Goal: Task Accomplishment & Management: Manage account settings

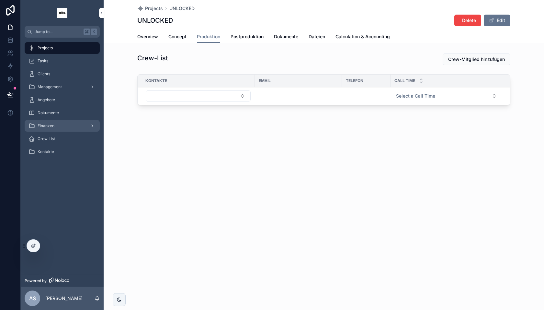
click at [56, 126] on div "Finanzen" at bounding box center [61, 125] width 67 height 10
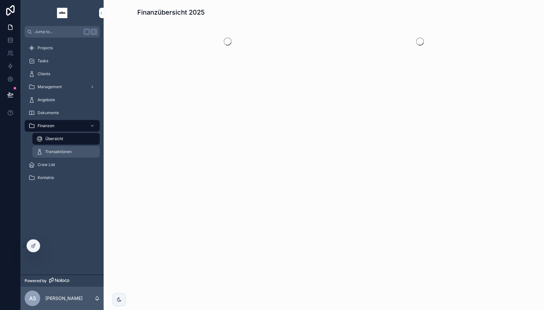
click at [64, 147] on div "Transaktionen" at bounding box center [66, 151] width 60 height 10
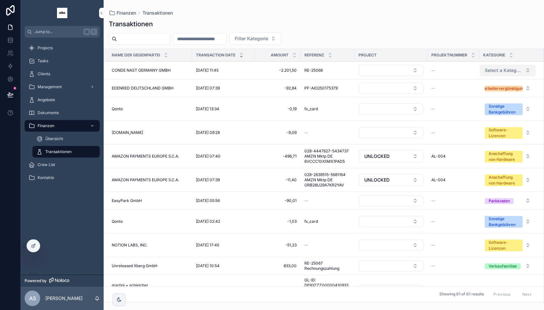
click at [510, 71] on span "Select a Kategorie" at bounding box center [504, 70] width 38 height 6
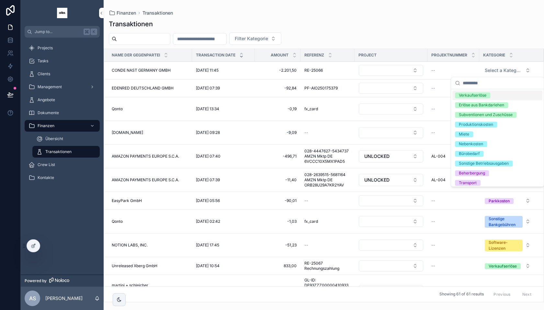
click at [489, 96] on span "Verkaufserlöse" at bounding box center [472, 95] width 35 height 6
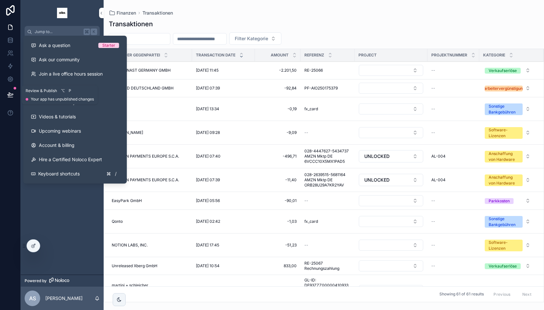
click at [9, 92] on icon at bounding box center [10, 94] width 6 height 6
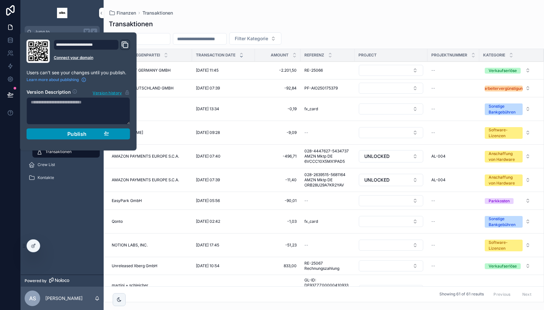
click at [51, 130] on div "Publish" at bounding box center [79, 133] width 62 height 6
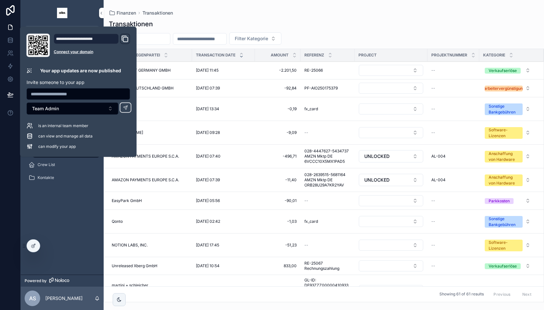
click at [211, 17] on div "Transaktionen Filter Kategorie Name der Gegenpartei Transaction Date Amount Ref…" at bounding box center [324, 159] width 440 height 286
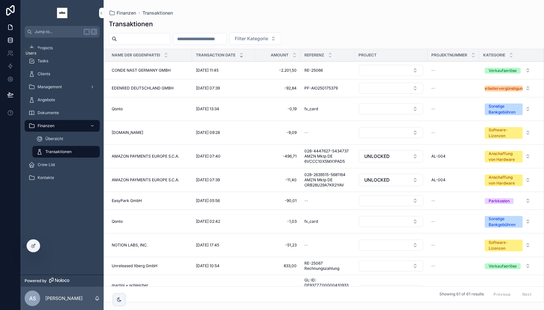
click at [8, 40] on icon at bounding box center [10, 40] width 4 height 3
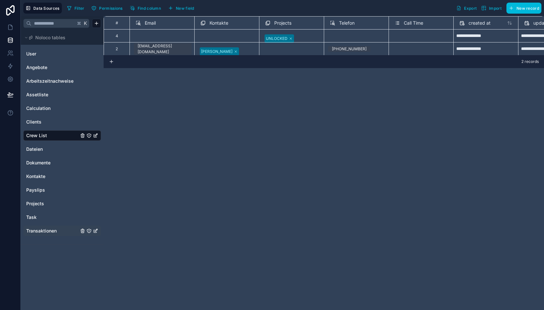
click at [47, 230] on span "Transaktionen" at bounding box center [41, 230] width 30 height 6
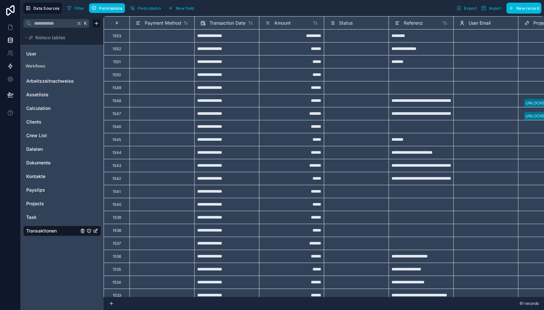
click at [11, 65] on icon at bounding box center [10, 66] width 4 height 5
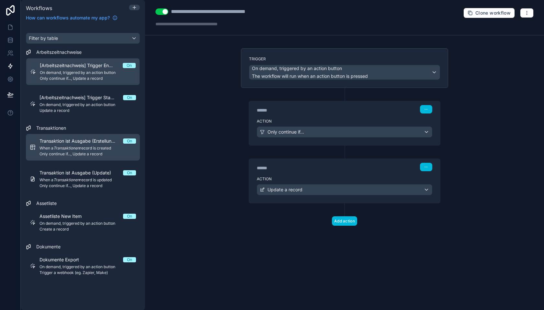
click at [92, 147] on span "When a Transaktionen record is created" at bounding box center [87, 147] width 96 height 5
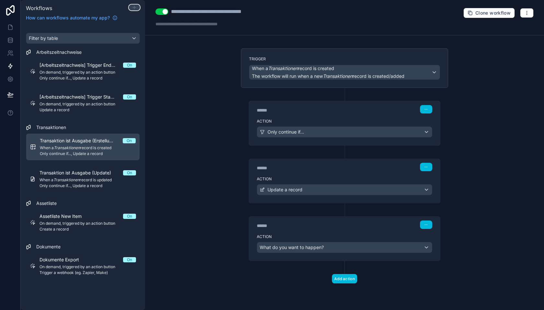
click at [134, 5] on icon at bounding box center [134, 7] width 5 height 5
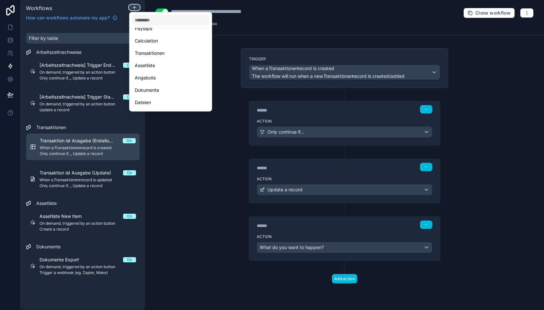
scroll to position [88, 0]
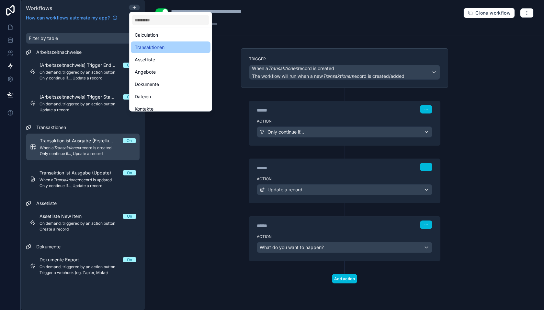
click at [155, 49] on span "Transaktionen" at bounding box center [150, 47] width 30 height 8
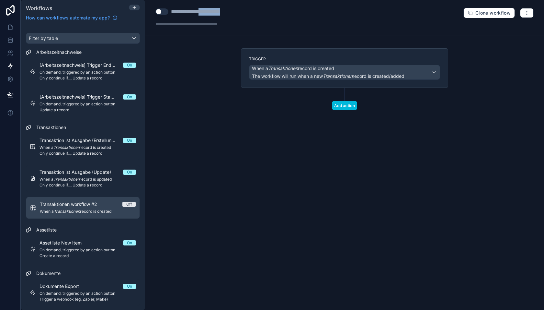
drag, startPoint x: 208, startPoint y: 12, endPoint x: 258, endPoint y: 10, distance: 50.2
click at [258, 10] on div "**********" at bounding box center [344, 17] width 399 height 35
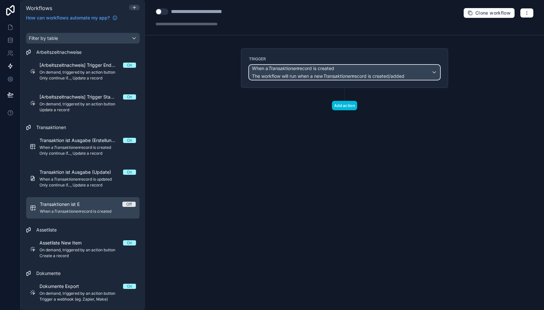
click at [279, 74] on span "The workflow will run when a new Transaktionen record is created/added" at bounding box center [328, 76] width 152 height 6
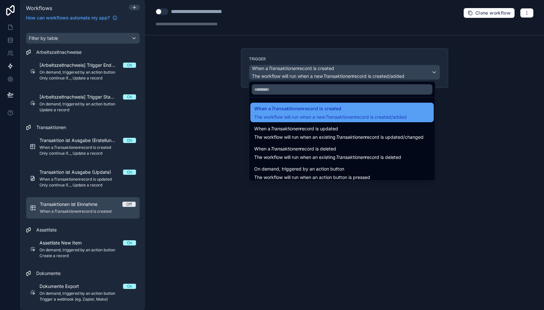
click at [291, 113] on div "When a Transaktionen record is created The workflow will run when a new Transak…" at bounding box center [330, 113] width 152 height 16
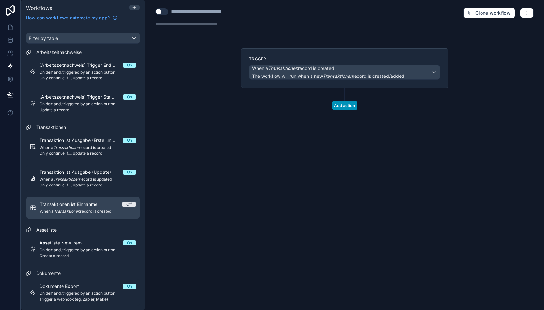
click at [336, 102] on button "Add action" at bounding box center [344, 105] width 25 height 9
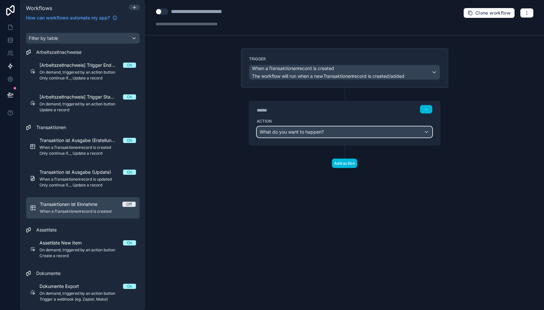
click at [314, 134] on div "What do you want to happen?" at bounding box center [344, 132] width 175 height 10
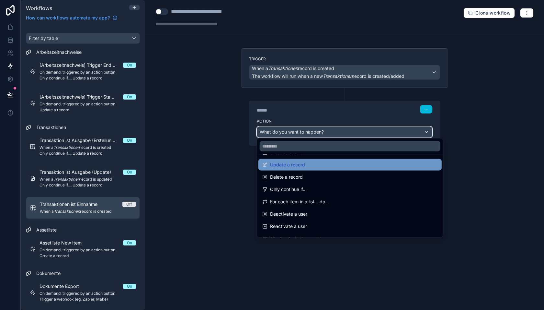
scroll to position [64, 0]
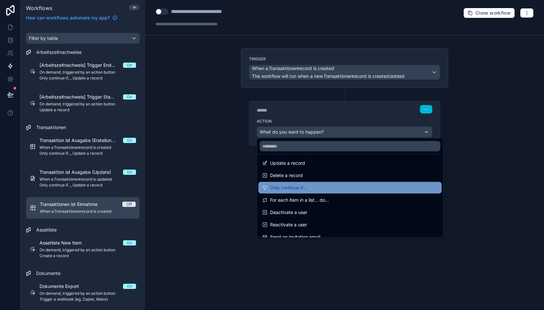
click at [297, 185] on span "Only continue if..." at bounding box center [288, 188] width 37 height 8
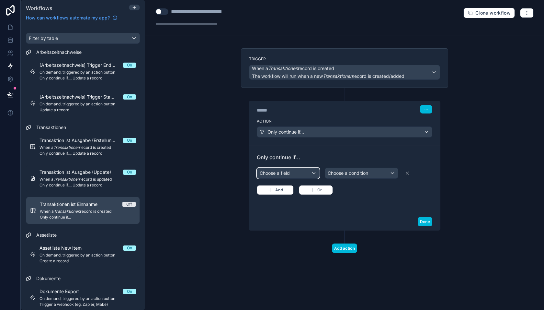
click at [290, 168] on div "Choose a field" at bounding box center [288, 173] width 62 height 10
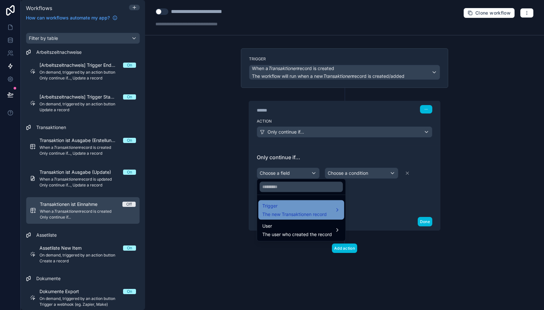
click at [292, 208] on span "Trigger" at bounding box center [294, 206] width 64 height 8
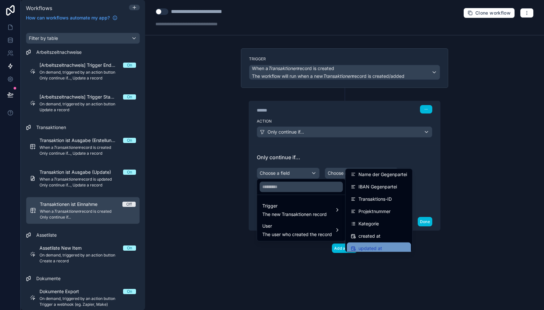
scroll to position [111, 0]
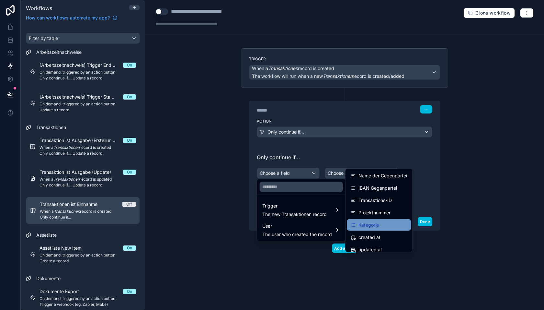
click at [376, 221] on span "Kategorie" at bounding box center [368, 225] width 20 height 8
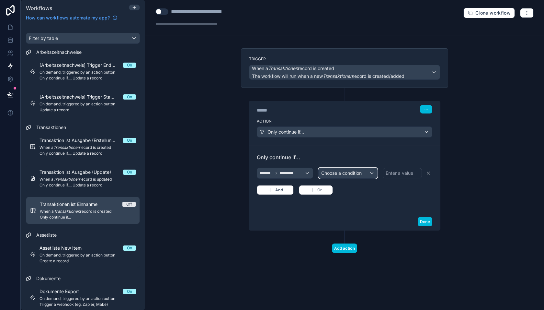
click at [369, 172] on div "Choose a condition" at bounding box center [348, 173] width 59 height 10
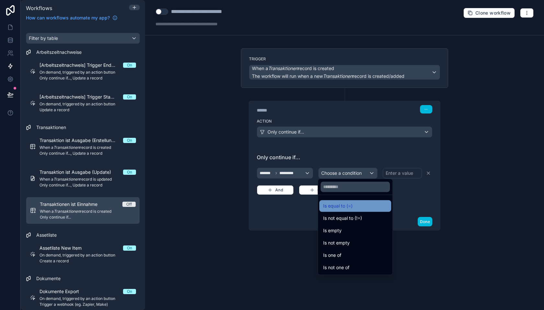
click at [360, 206] on div "Is equal to (=)" at bounding box center [355, 206] width 64 height 8
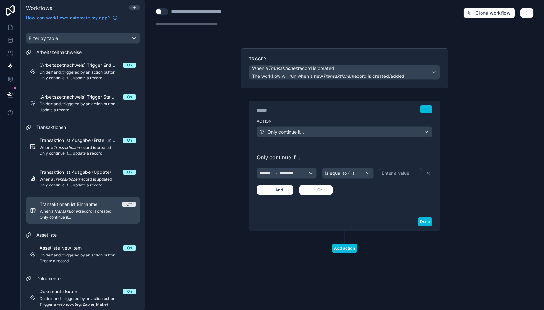
click at [402, 170] on div "Enter a value" at bounding box center [396, 173] width 28 height 6
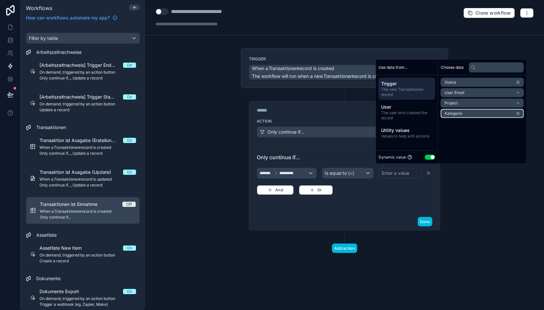
click at [456, 111] on span "Kategorie" at bounding box center [454, 113] width 18 height 5
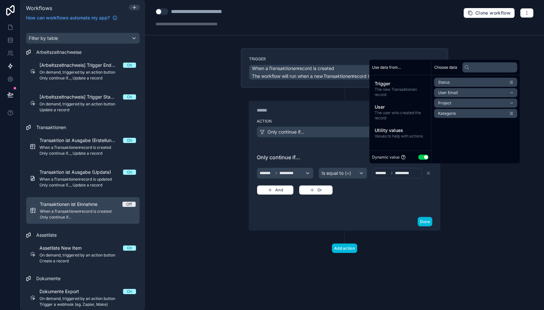
click at [423, 156] on button "Use setting" at bounding box center [423, 156] width 10 height 5
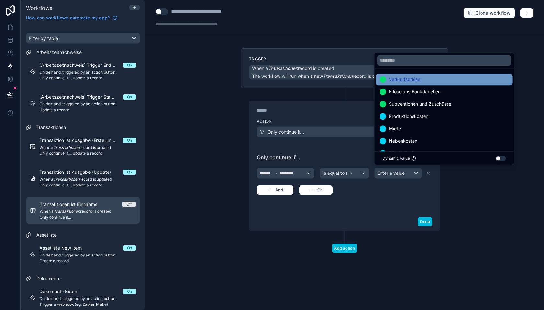
click at [406, 83] on span "Verkaufserlöse" at bounding box center [404, 79] width 31 height 8
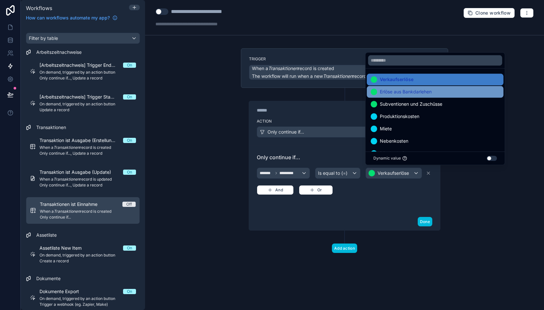
click at [404, 91] on span "Erlöse aus Bankdarlehen" at bounding box center [406, 92] width 52 height 8
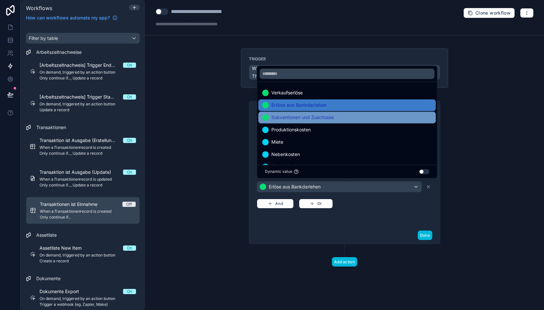
click at [369, 121] on div "Subventionen und Zuschüsse" at bounding box center [347, 117] width 170 height 8
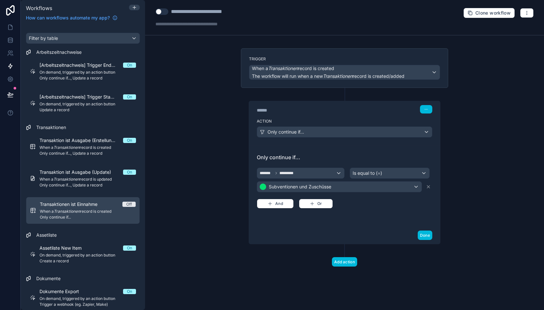
click at [381, 199] on div "******* ********* Is equal to (=) Subventionen und Zuschüsse And Or" at bounding box center [344, 187] width 175 height 42
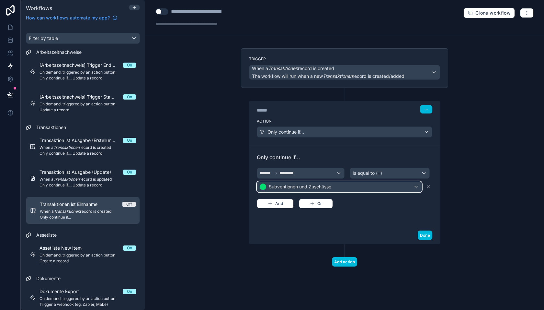
click at [361, 186] on div "Subventionen und Zuschüsse" at bounding box center [339, 186] width 164 height 10
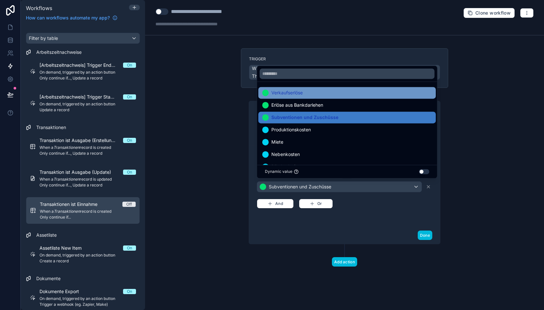
click at [319, 95] on div "Verkaufserlöse" at bounding box center [347, 93] width 170 height 8
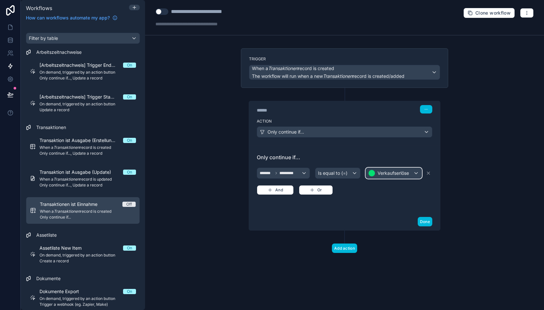
click at [383, 172] on span "Verkaufserlöse" at bounding box center [393, 173] width 31 height 6
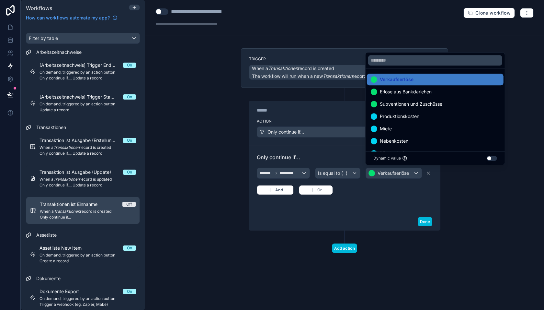
click at [345, 170] on div at bounding box center [272, 155] width 544 height 310
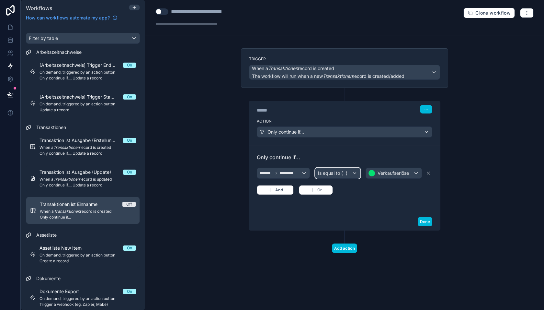
click at [343, 172] on span "Is equal to (=)" at bounding box center [332, 173] width 29 height 6
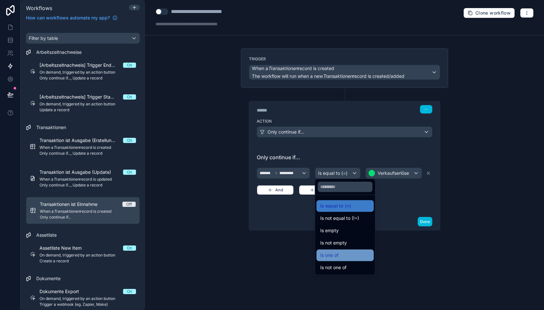
click at [344, 255] on div "Is one of" at bounding box center [345, 255] width 50 height 8
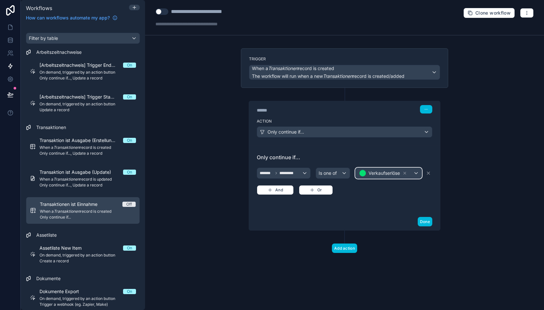
click at [399, 172] on span "Verkaufserlöse" at bounding box center [383, 173] width 31 height 6
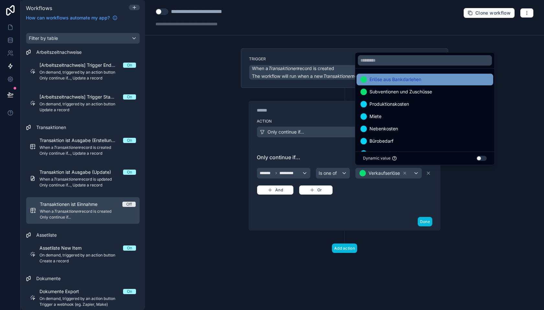
click at [377, 82] on span "Erlöse aus Bankdarlehen" at bounding box center [395, 79] width 52 height 8
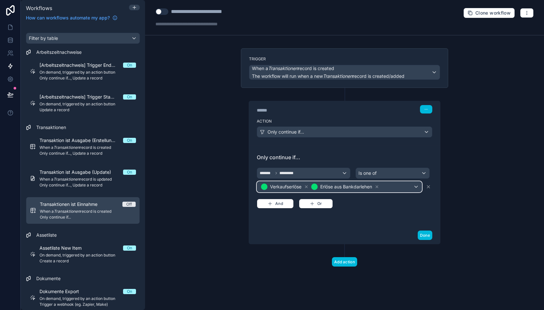
click at [397, 185] on div "Verkaufserlöse Erlöse aus Bankdarlehen" at bounding box center [339, 186] width 164 height 10
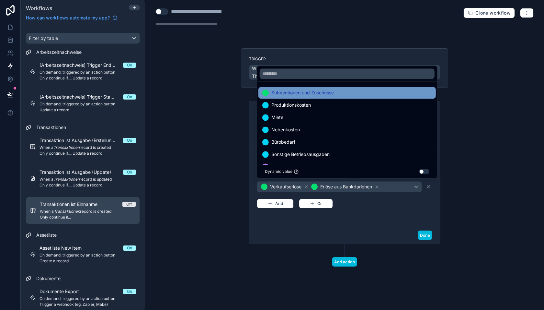
click at [339, 97] on div "Subventionen und Zuschüsse" at bounding box center [346, 93] width 177 height 12
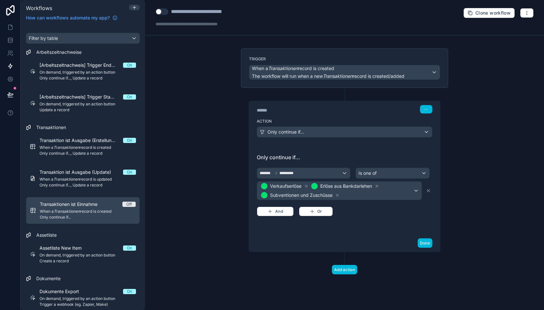
click at [369, 230] on div "Only continue if... ******* ********* Is one of Verkaufserlöse Erlöse aus Bankd…" at bounding box center [344, 189] width 191 height 89
click at [426, 241] on button "Done" at bounding box center [425, 242] width 15 height 9
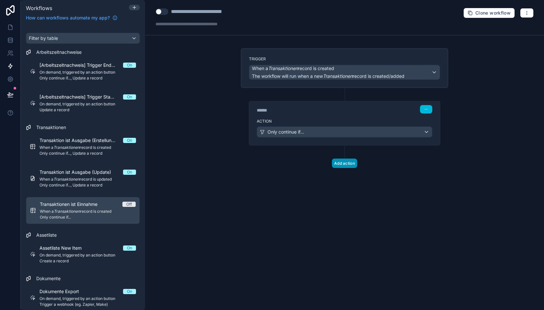
click at [341, 160] on button "Add action" at bounding box center [344, 162] width 25 height 9
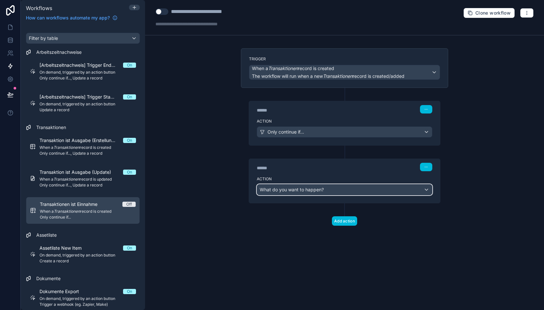
click at [298, 190] on div "What do you want to happen?" at bounding box center [344, 189] width 175 height 10
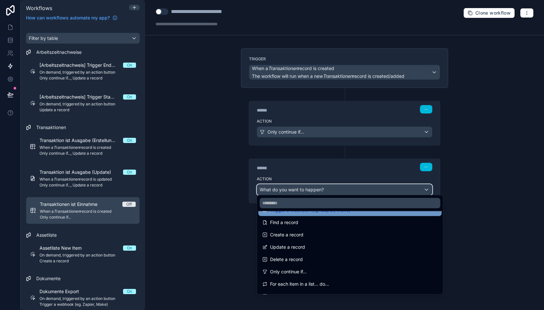
scroll to position [52, 0]
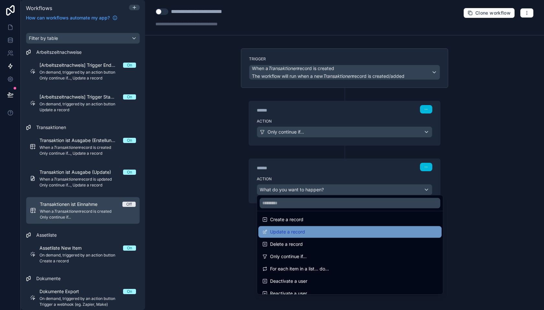
click at [292, 232] on span "Update a record" at bounding box center [287, 232] width 35 height 8
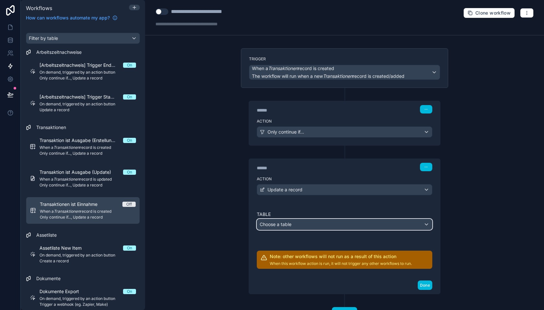
click at [291, 223] on span "Choose a table" at bounding box center [276, 224] width 32 height 6
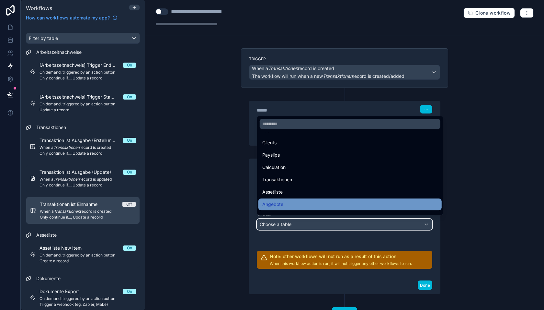
scroll to position [63, 0]
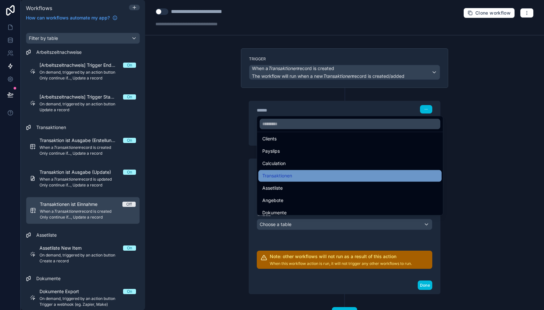
click at [283, 174] on span "Transaktionen" at bounding box center [277, 176] width 30 height 8
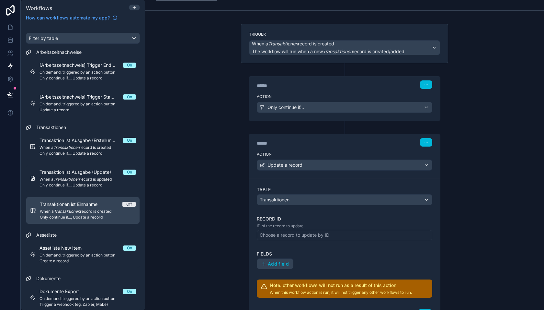
scroll to position [31, 0]
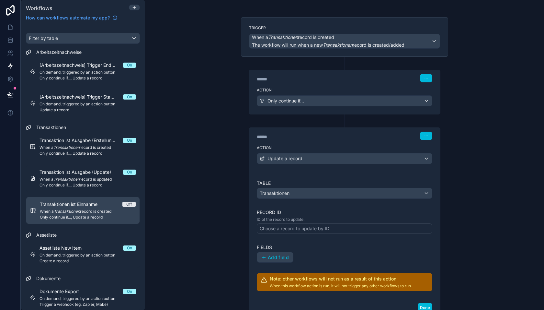
click at [279, 225] on div "Choose a record to update by ID" at bounding box center [295, 228] width 70 height 6
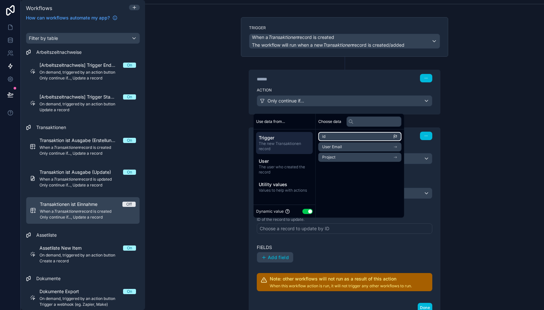
click at [335, 135] on li "id" at bounding box center [359, 136] width 83 height 9
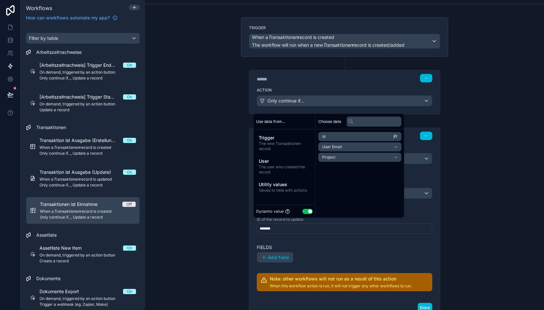
click at [237, 207] on div "Trigger When a Transaktionen record is created The workflow will run when a new…" at bounding box center [345, 188] width 218 height 342
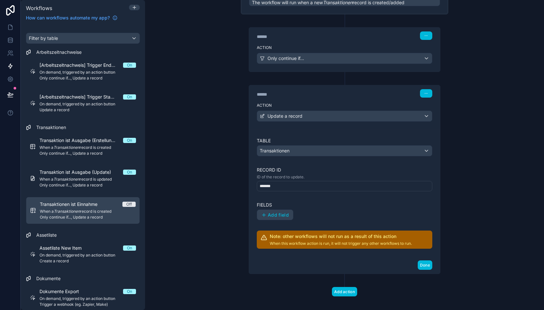
scroll to position [76, 0]
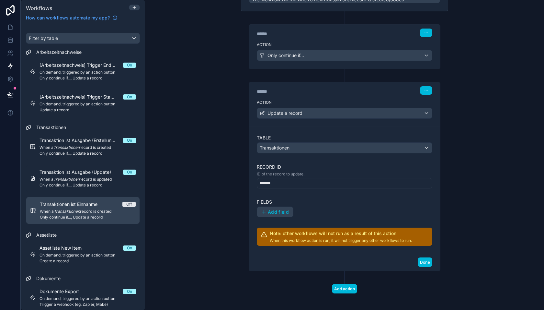
click at [276, 209] on span "Add field" at bounding box center [278, 212] width 21 height 6
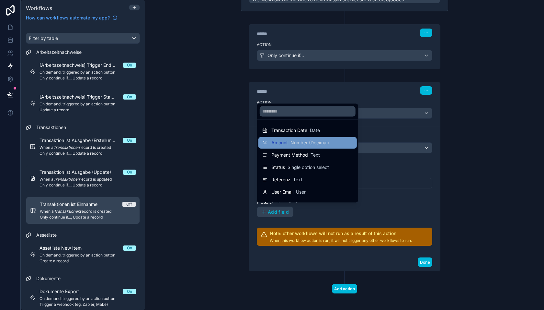
click at [291, 143] on span "Number (Decimal)" at bounding box center [309, 142] width 39 height 6
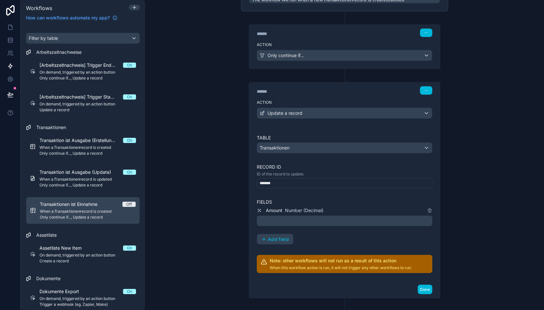
click at [295, 219] on p "﻿" at bounding box center [345, 221] width 172 height 8
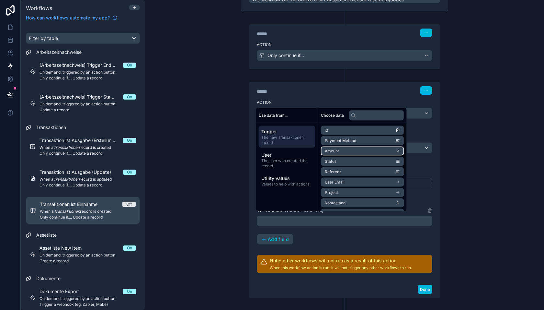
click at [339, 150] on li "Amount" at bounding box center [362, 150] width 83 height 9
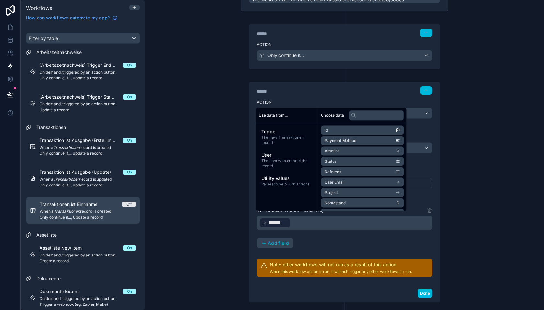
click at [335, 246] on div "Table Transaktionen Record ID ID of the record to update. ******* Fields Amount…" at bounding box center [344, 205] width 175 height 142
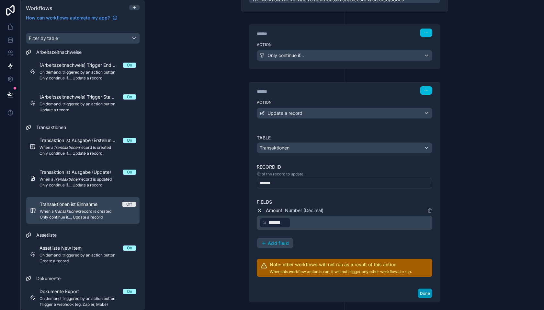
click at [426, 288] on button "Done" at bounding box center [425, 292] width 15 height 9
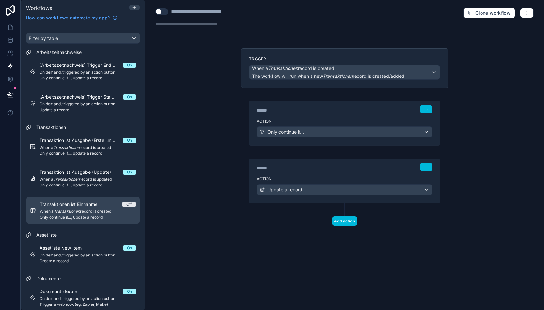
click at [164, 13] on button "Use setting" at bounding box center [161, 11] width 13 height 6
click at [99, 208] on div "Transaktionen ist Einnahme On When a Transaktionen record is created Only conti…" at bounding box center [88, 210] width 96 height 19
click at [527, 15] on button "button" at bounding box center [527, 13] width 14 height 10
click at [497, 76] on div "**********" at bounding box center [344, 155] width 399 height 310
click at [238, 13] on div "**********" at bounding box center [207, 12] width 73 height 8
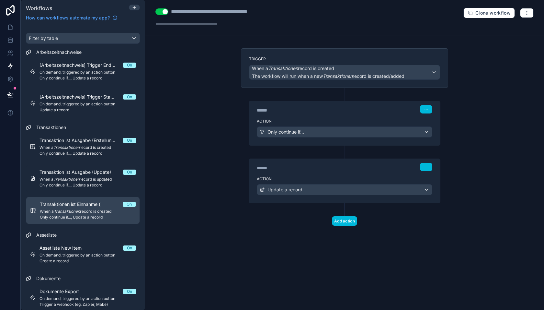
click at [211, 112] on div "**********" at bounding box center [344, 155] width 399 height 310
click at [199, 15] on div "**********" at bounding box center [214, 17] width 118 height 19
click at [199, 15] on div "**********" at bounding box center [222, 12] width 102 height 8
copy div "**********"
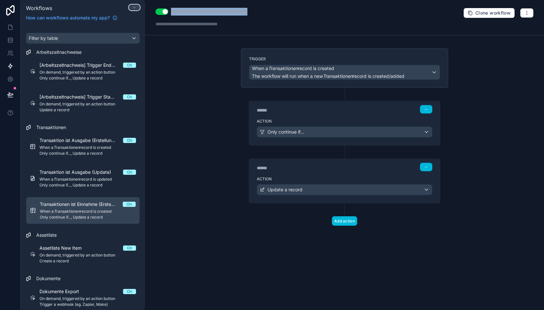
click at [136, 8] on icon at bounding box center [134, 7] width 5 height 5
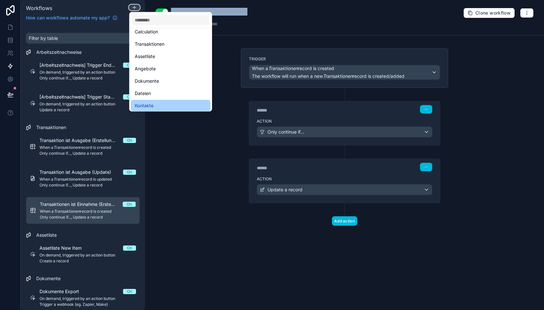
scroll to position [88, 0]
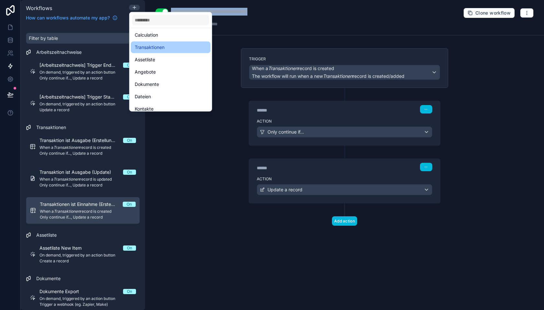
click at [157, 46] on span "Transaktionen" at bounding box center [150, 47] width 30 height 8
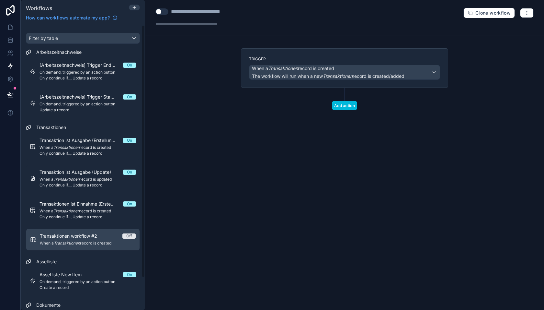
click at [192, 13] on div "**********" at bounding box center [207, 12] width 72 height 8
click at [226, 97] on div "**********" at bounding box center [344, 155] width 399 height 310
click at [248, 13] on div "**********" at bounding box center [222, 12] width 102 height 8
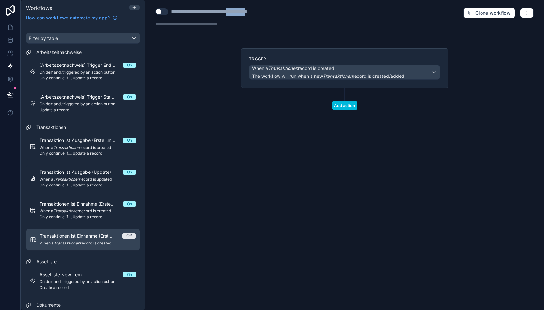
click at [248, 13] on div "**********" at bounding box center [222, 12] width 102 height 8
type div "**********"
click at [188, 47] on div "**********" at bounding box center [344, 155] width 399 height 310
click at [163, 13] on button "Use setting" at bounding box center [161, 11] width 13 height 6
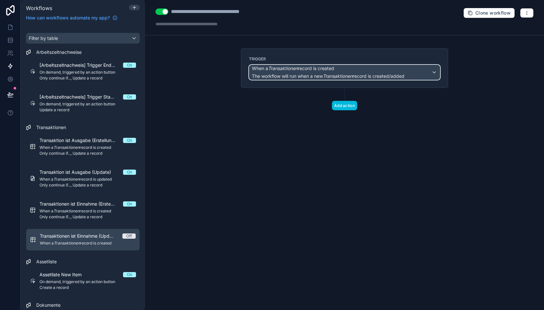
click at [322, 72] on div "When a Transaktionen record is created The workflow will run when a new Transak…" at bounding box center [328, 72] width 152 height 14
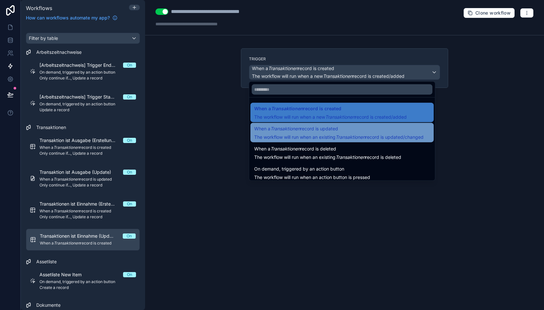
click at [311, 135] on span "The workflow will run when an existing Transaktionen record is updated/changed" at bounding box center [338, 137] width 169 height 6
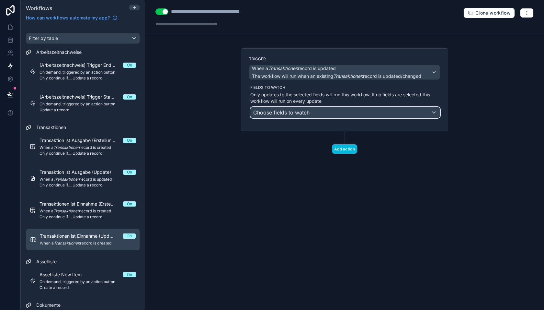
click at [310, 111] on div "Choose fields to watch" at bounding box center [345, 112] width 189 height 10
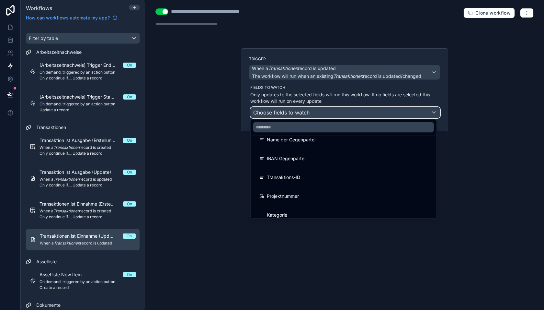
scroll to position [167, 0]
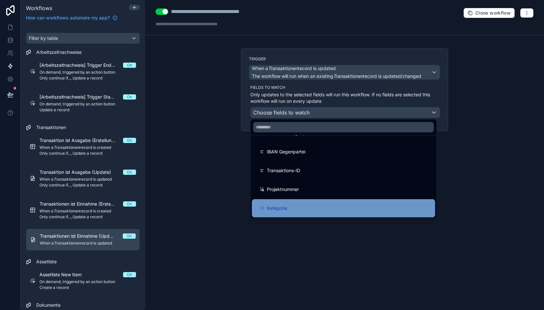
click at [290, 209] on div "Kategorie" at bounding box center [344, 208] width 168 height 8
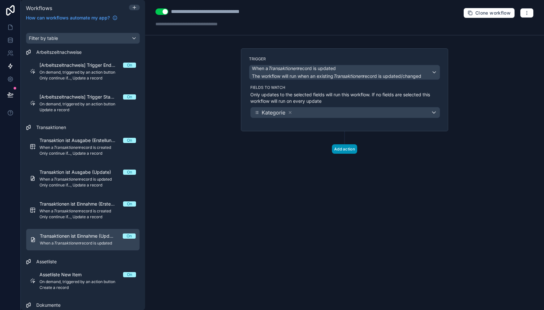
click at [342, 149] on button "Add action" at bounding box center [344, 148] width 25 height 9
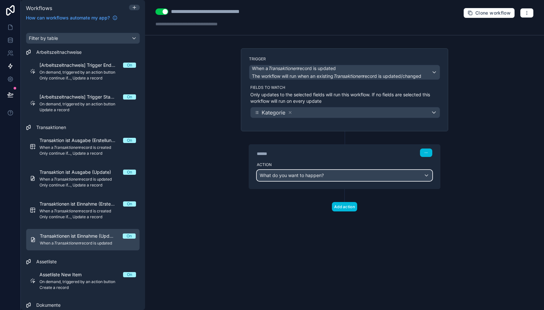
click at [291, 173] on span "What do you want to happen?" at bounding box center [292, 175] width 64 height 6
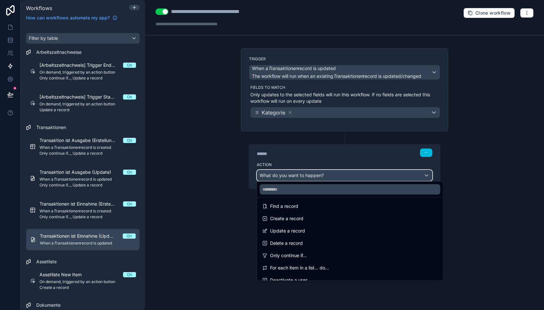
scroll to position [41, 0]
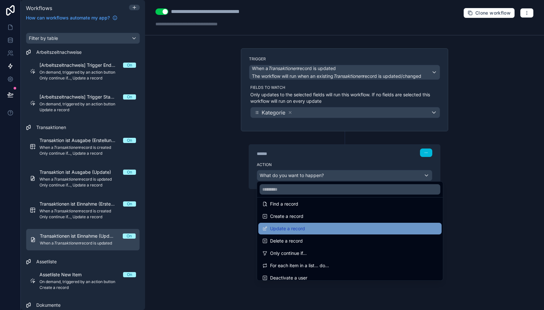
click at [290, 228] on span "Update a record" at bounding box center [287, 228] width 35 height 8
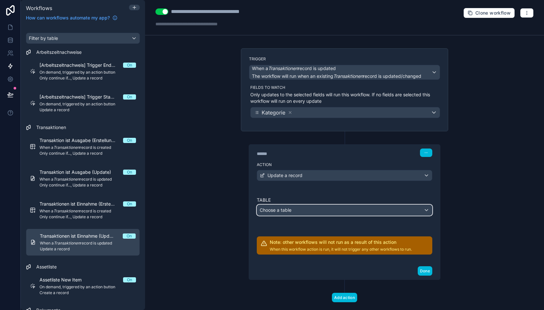
click at [292, 207] on div "Choose a table" at bounding box center [344, 210] width 175 height 10
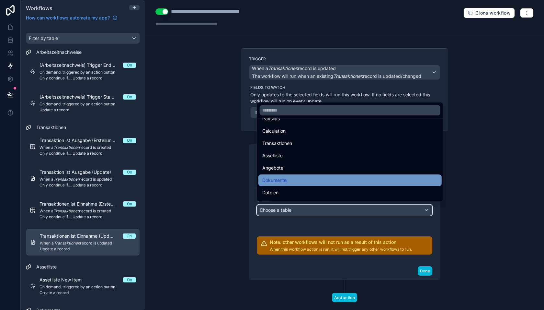
scroll to position [82, 0]
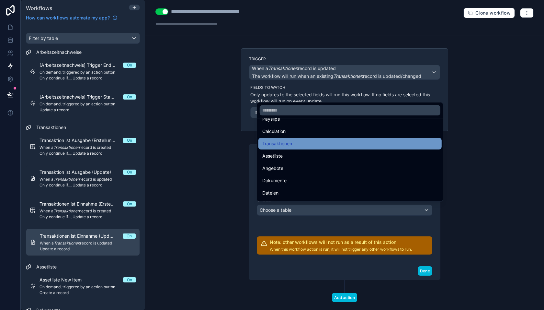
click at [296, 145] on div "Transaktionen" at bounding box center [349, 144] width 175 height 8
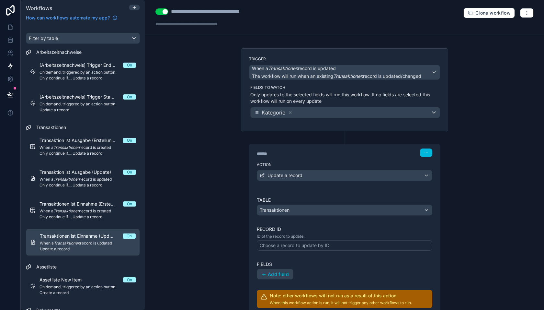
scroll to position [17, 0]
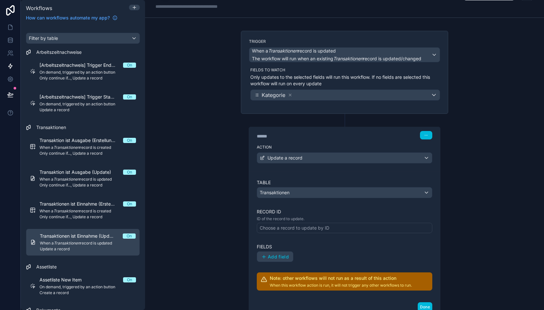
click at [282, 227] on div "Choose a record to update by ID" at bounding box center [295, 227] width 70 height 6
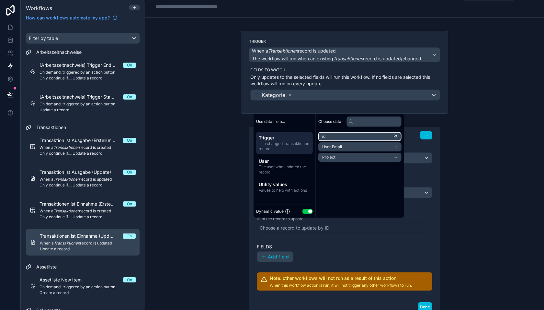
click at [350, 138] on li "id" at bounding box center [359, 136] width 83 height 9
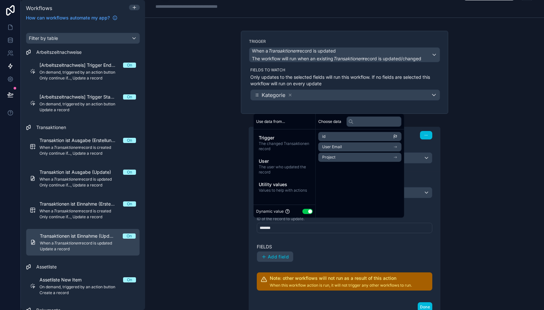
click at [246, 242] on div "****** Step 1 Action Update a record Table Transaktionen Record ID ID of the re…" at bounding box center [344, 215] width 207 height 202
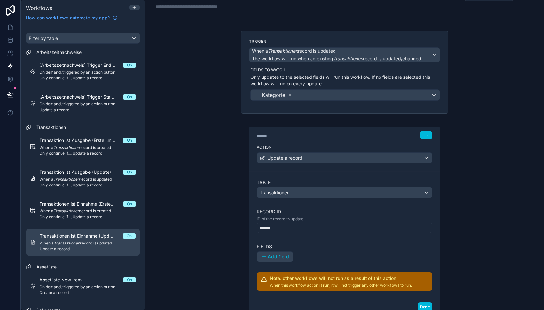
click at [270, 251] on button "Add field" at bounding box center [275, 256] width 36 height 10
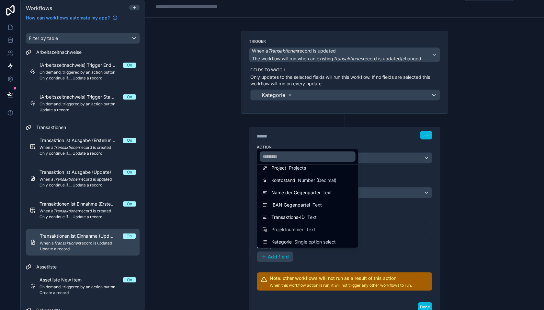
scroll to position [95, 0]
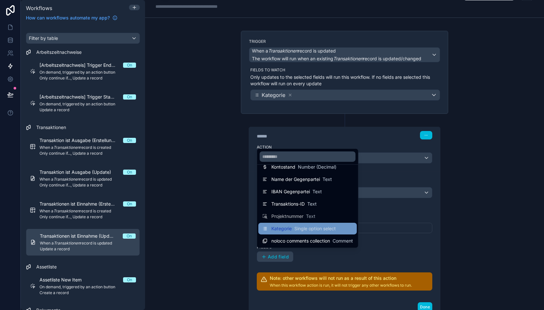
click at [290, 223] on div "Kategorie Single option select" at bounding box center [307, 228] width 98 height 12
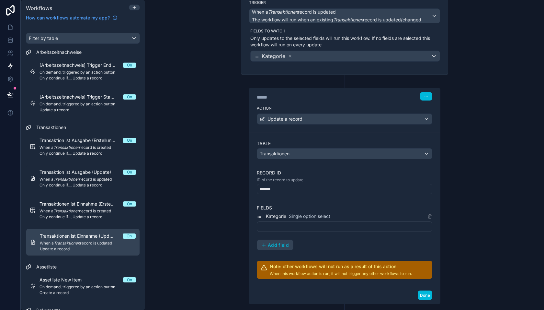
scroll to position [57, 0]
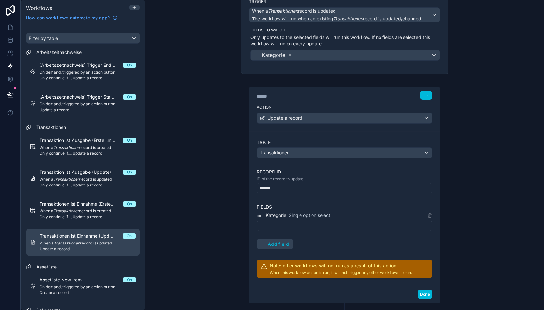
click at [315, 221] on div at bounding box center [344, 225] width 175 height 10
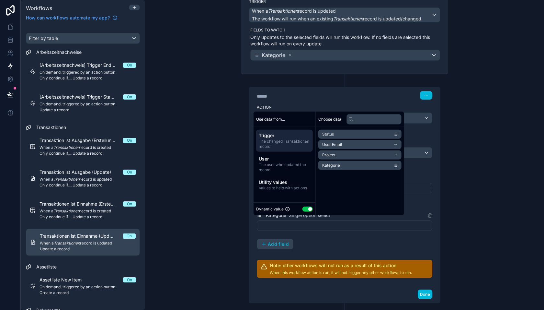
click at [325, 233] on div "Kategorie Single option select Add field" at bounding box center [344, 230] width 175 height 38
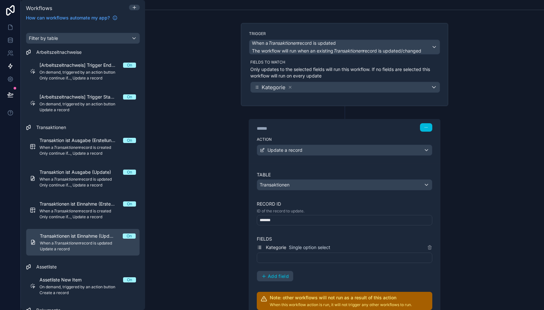
scroll to position [15, 0]
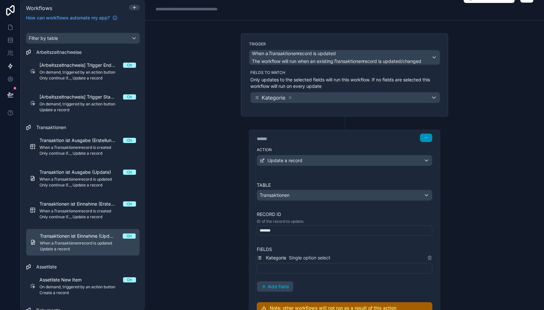
click at [427, 136] on icon "button" at bounding box center [426, 138] width 4 height 4
click at [441, 191] on div "****** Step 1 Action Update a record Table Transaktionen Record ID ID of the re…" at bounding box center [344, 230] width 207 height 229
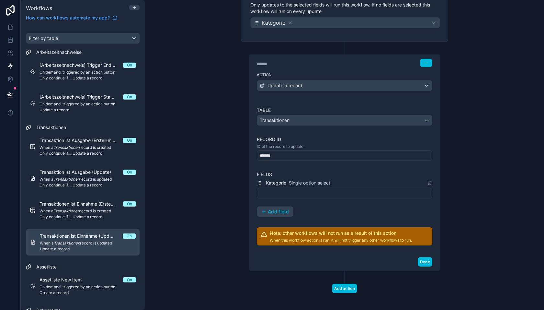
scroll to position [90, 0]
click at [424, 256] on button "Done" at bounding box center [425, 260] width 15 height 9
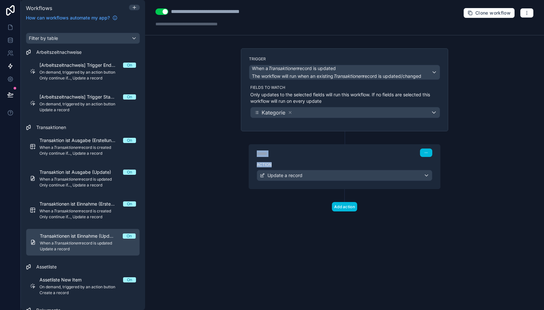
drag, startPoint x: 258, startPoint y: 156, endPoint x: 423, endPoint y: 164, distance: 165.3
click at [422, 164] on div "****** Step 1 Action Update a record" at bounding box center [344, 166] width 191 height 44
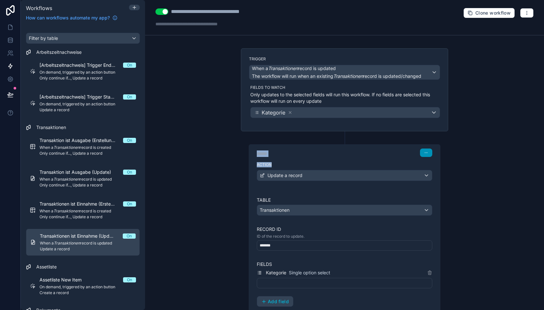
click at [431, 150] on button "button" at bounding box center [426, 152] width 12 height 8
click at [442, 175] on span "Delete" at bounding box center [439, 176] width 12 height 5
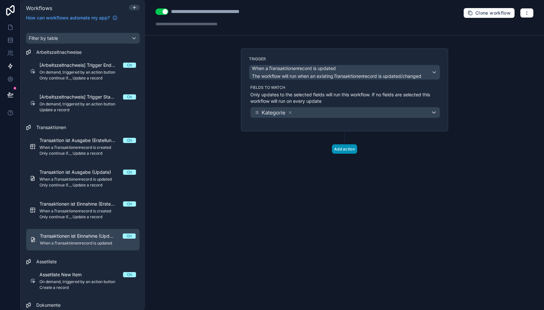
click at [344, 149] on button "Add action" at bounding box center [344, 148] width 25 height 9
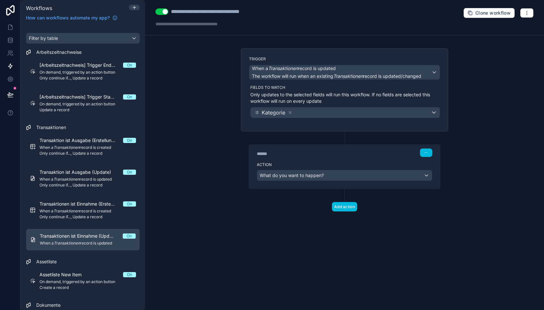
click at [324, 167] on div "Action What do you want to happen?" at bounding box center [344, 173] width 191 height 29
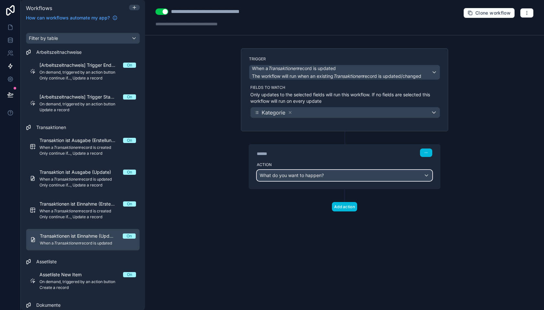
click at [324, 172] on div "What do you want to happen?" at bounding box center [344, 175] width 175 height 10
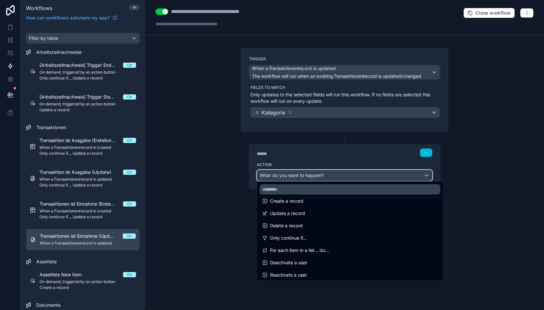
scroll to position [58, 0]
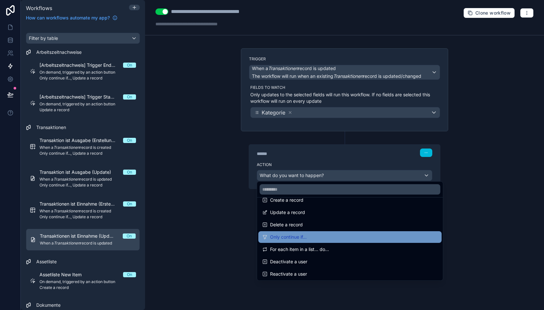
click at [307, 235] on div "Only continue if..." at bounding box center [349, 237] width 175 height 8
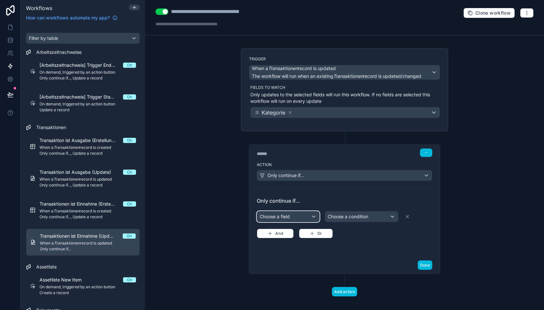
click at [291, 216] on div "Choose a field" at bounding box center [288, 216] width 62 height 10
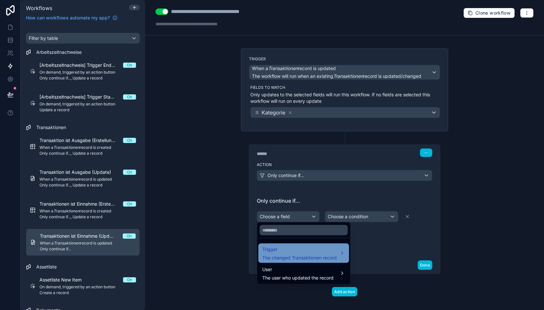
click at [286, 255] on span "The changed Transaktionen record" at bounding box center [299, 257] width 74 height 6
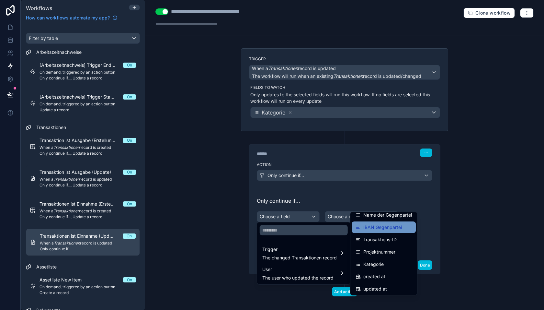
scroll to position [128, 0]
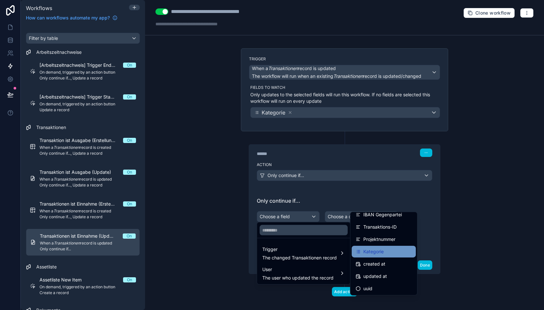
click at [372, 251] on span "Kategorie" at bounding box center [373, 251] width 20 height 8
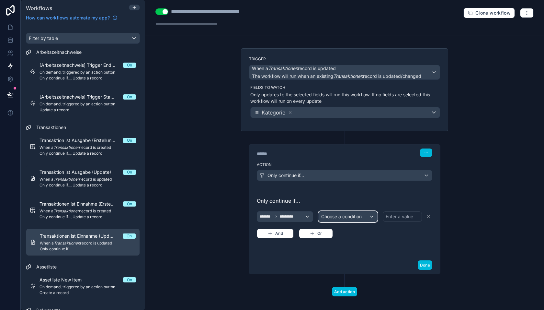
click at [356, 214] on span "Choose a condition" at bounding box center [341, 216] width 40 height 6
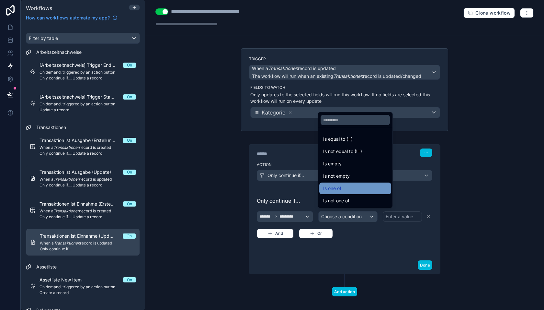
click at [350, 187] on div "Is one of" at bounding box center [355, 188] width 64 height 8
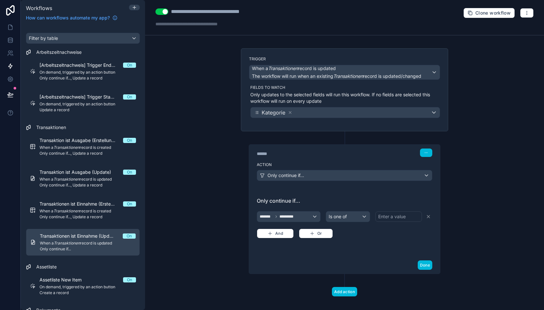
click at [390, 214] on div "Enter a value" at bounding box center [392, 216] width 28 height 6
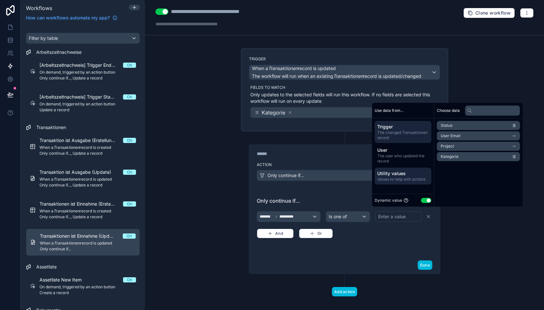
click at [398, 174] on span "Utility values" at bounding box center [402, 173] width 51 height 6
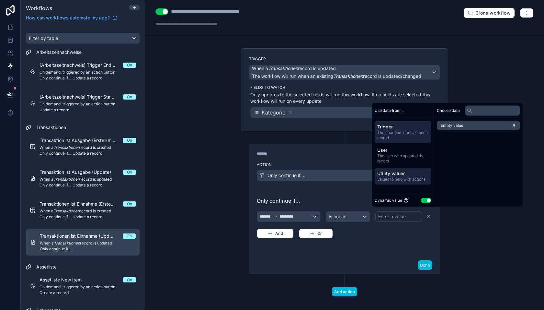
click at [405, 130] on span "The changed Transaktionen record" at bounding box center [402, 135] width 51 height 10
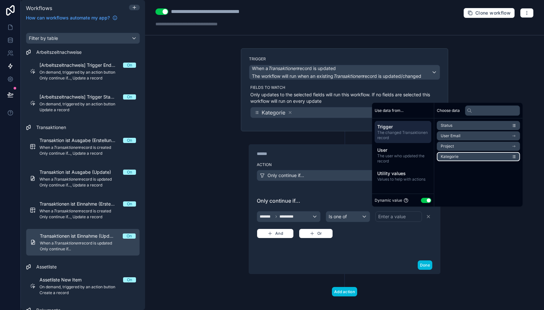
click at [453, 155] on span "Kategorie" at bounding box center [450, 156] width 18 height 5
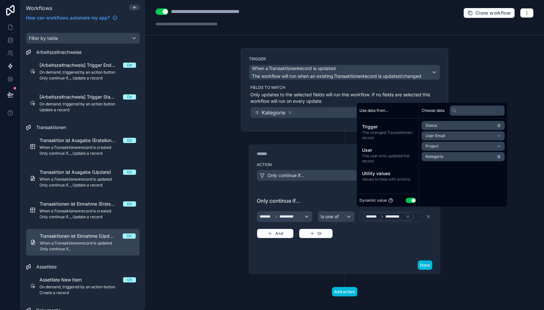
click at [411, 200] on button "Use setting" at bounding box center [411, 199] width 10 height 5
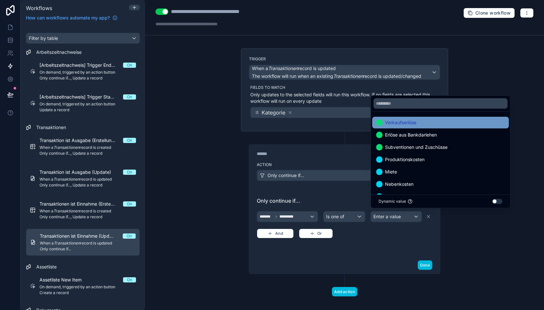
click at [410, 122] on span "Verkaufserlöse" at bounding box center [400, 122] width 31 height 8
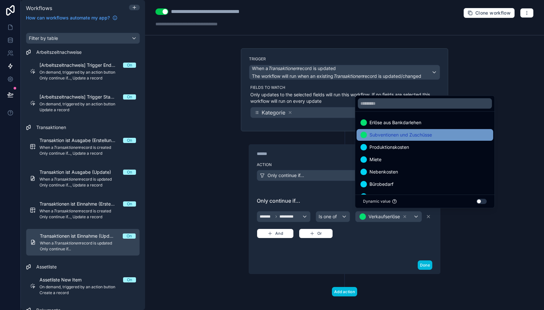
click at [407, 136] on span "Subventionen und Zuschüsse" at bounding box center [400, 135] width 62 height 8
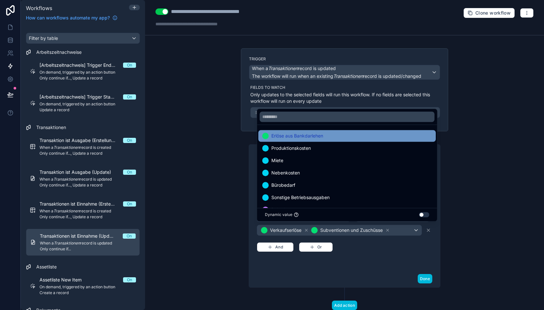
click at [389, 140] on div "Erlöse aus Bankdarlehen" at bounding box center [347, 136] width 170 height 8
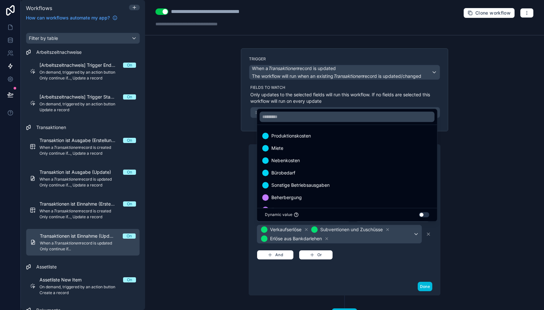
click at [387, 252] on div "******* ********* Is one of Verkaufserlöse Subventionen und Zuschüsse Erlöse au…" at bounding box center [344, 234] width 175 height 50
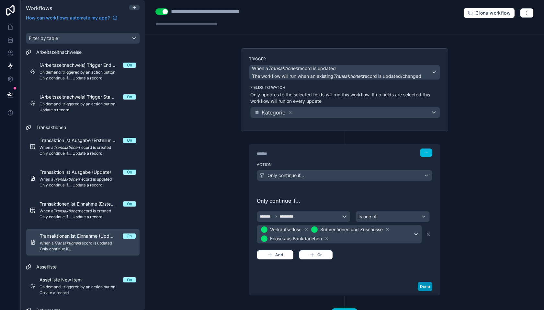
click at [423, 281] on button "Done" at bounding box center [425, 285] width 15 height 9
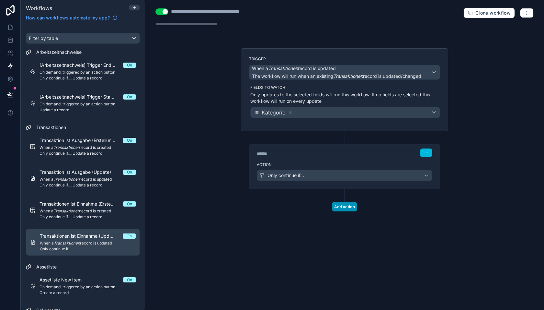
click at [349, 206] on button "Add action" at bounding box center [344, 206] width 25 height 9
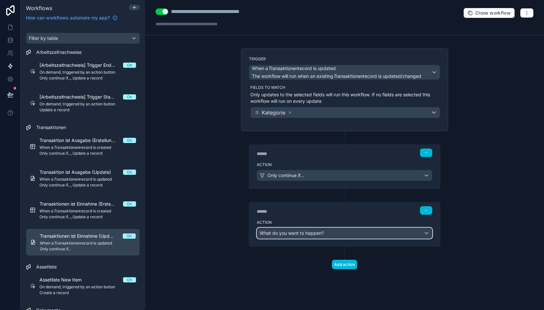
click at [332, 228] on div "What do you want to happen?" at bounding box center [344, 233] width 175 height 10
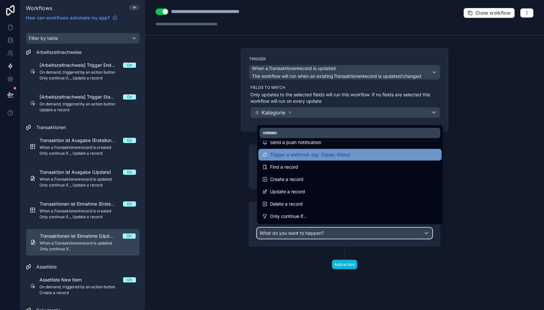
scroll to position [24, 0]
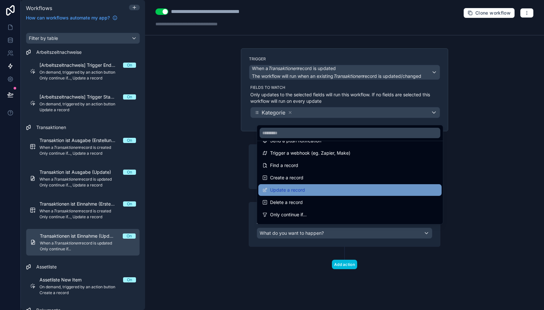
click at [313, 191] on div "Update a record" at bounding box center [349, 190] width 175 height 8
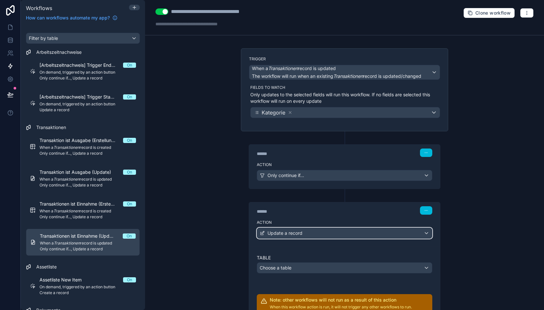
click at [301, 231] on span "Update a record" at bounding box center [284, 233] width 35 height 6
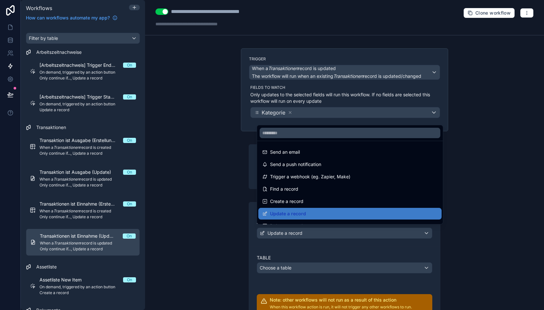
click at [296, 233] on div at bounding box center [272, 155] width 544 height 310
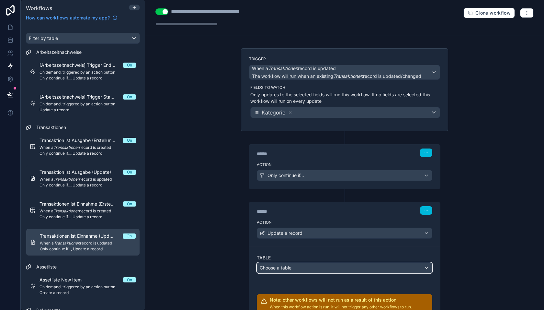
click at [294, 267] on div "Choose a table" at bounding box center [344, 267] width 175 height 10
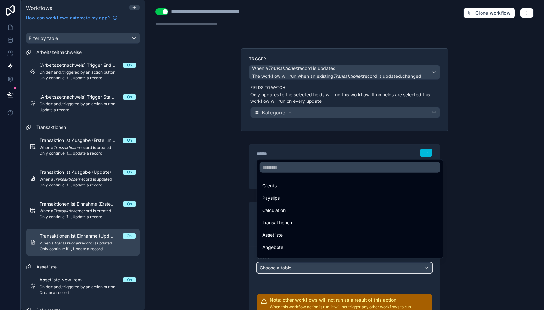
scroll to position [72, 0]
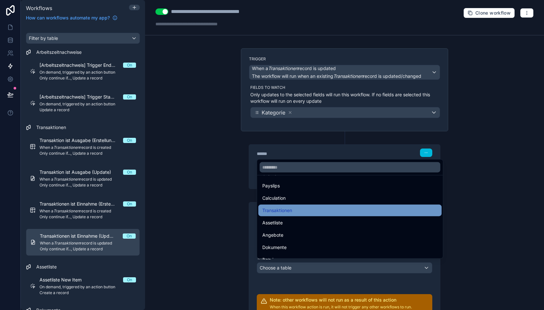
click at [286, 213] on span "Transaktionen" at bounding box center [277, 210] width 30 height 8
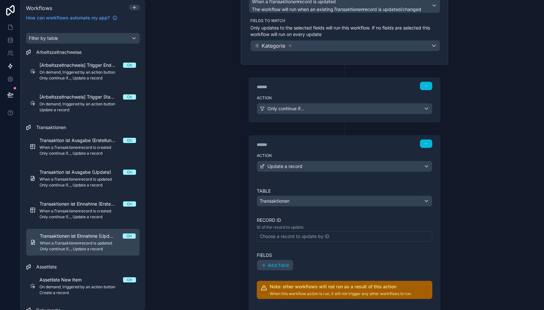
scroll to position [109, 0]
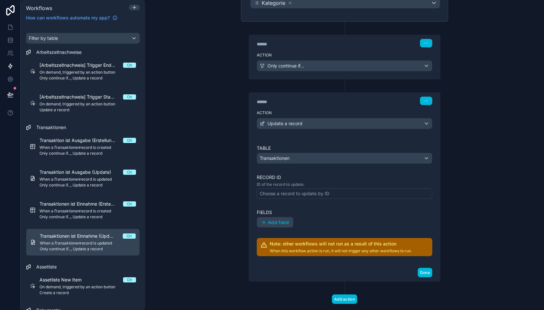
click at [288, 191] on div "Choose a record to update by ID" at bounding box center [295, 193] width 70 height 6
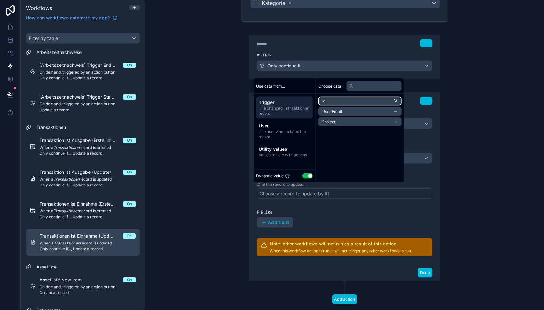
click at [341, 101] on li "id" at bounding box center [359, 100] width 83 height 9
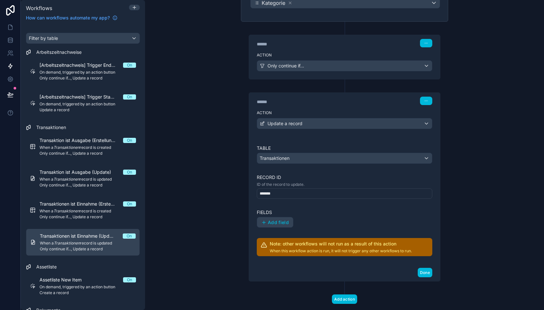
click at [314, 209] on label "Fields" at bounding box center [344, 212] width 175 height 6
click at [281, 219] on span "Add field" at bounding box center [278, 222] width 21 height 6
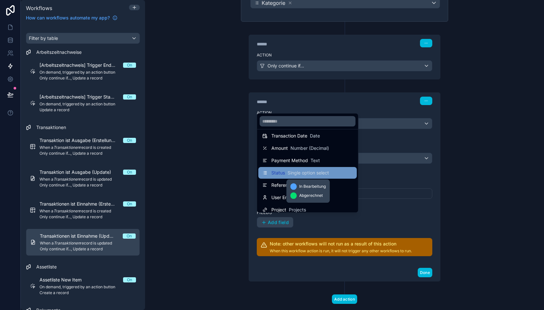
scroll to position [3, 0]
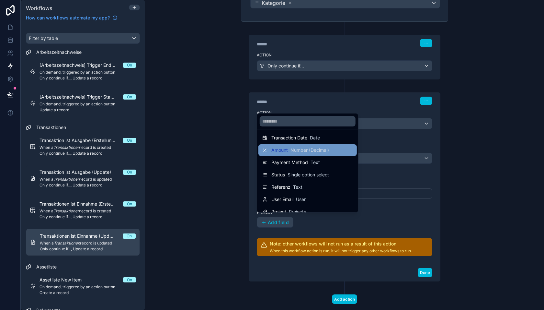
click at [290, 152] on span "Number (Decimal)" at bounding box center [309, 150] width 39 height 6
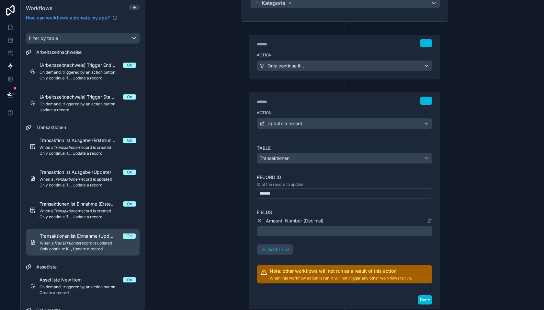
click at [288, 229] on p "﻿" at bounding box center [345, 231] width 172 height 8
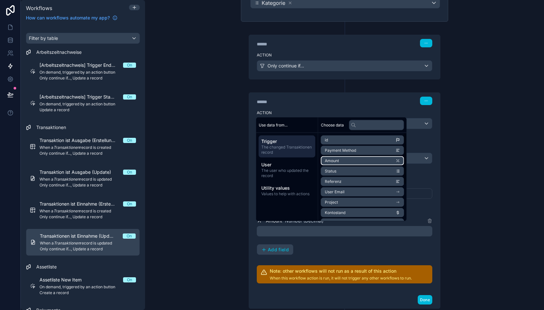
click at [342, 163] on li "Amount" at bounding box center [362, 160] width 83 height 9
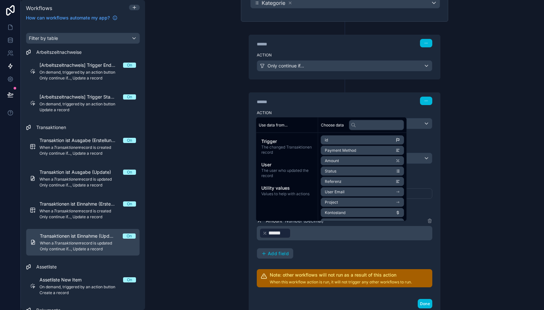
click at [347, 240] on div "Amount Number (Decimal) ﻿ ****** ﻿ ﻿ Add field" at bounding box center [344, 238] width 175 height 42
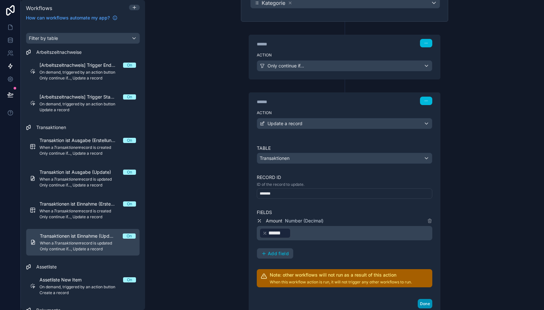
click at [425, 299] on button "Done" at bounding box center [425, 303] width 15 height 9
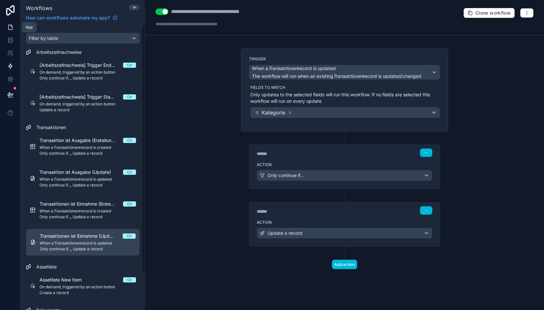
click at [13, 25] on icon at bounding box center [10, 27] width 6 height 6
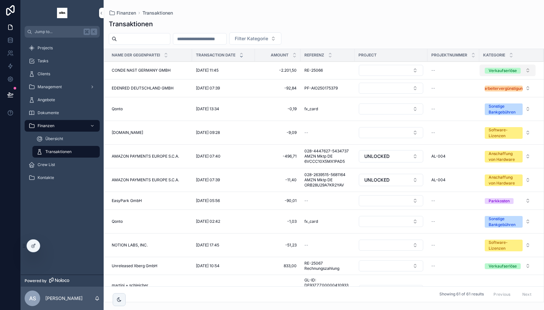
click at [503, 68] on div "Verkaufserlöse" at bounding box center [503, 71] width 28 height 6
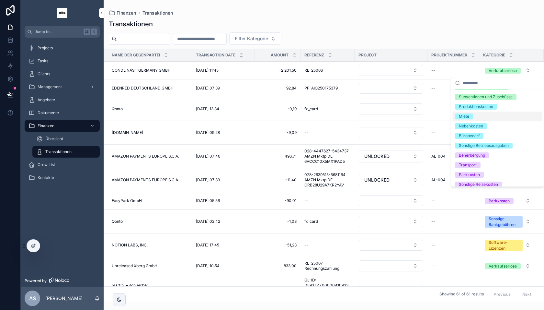
scroll to position [39, 0]
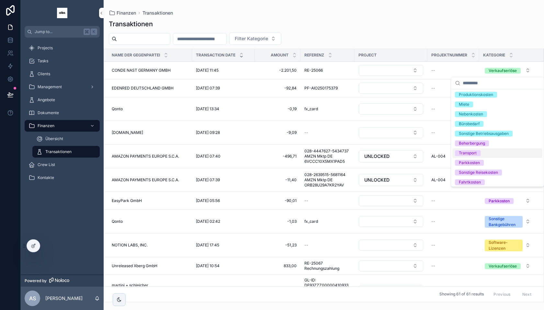
click at [473, 153] on div "Transport" at bounding box center [468, 153] width 18 height 6
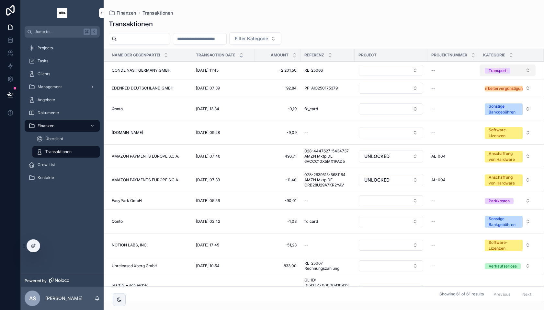
click at [502, 69] on div "Transport" at bounding box center [498, 71] width 18 height 6
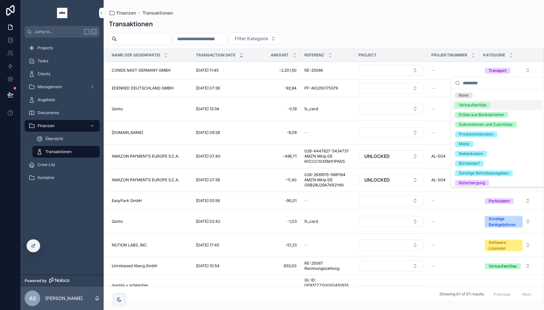
click at [490, 104] on span "Verkaufserlöse" at bounding box center [472, 105] width 35 height 6
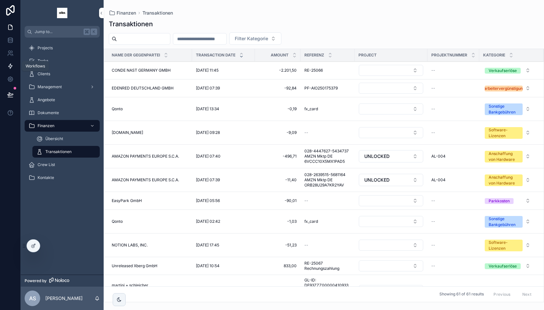
click at [11, 67] on icon at bounding box center [10, 66] width 4 height 5
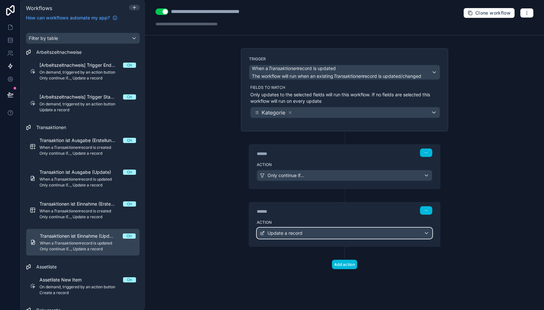
click at [328, 231] on div "Update a record" at bounding box center [344, 233] width 175 height 10
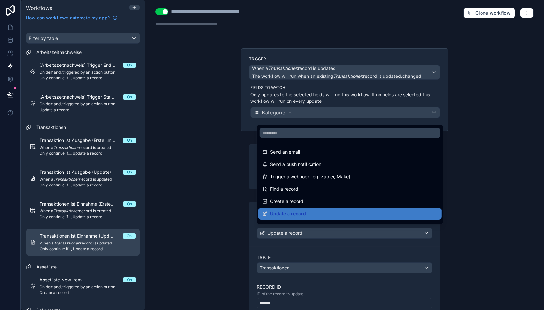
click at [321, 231] on div at bounding box center [272, 155] width 544 height 310
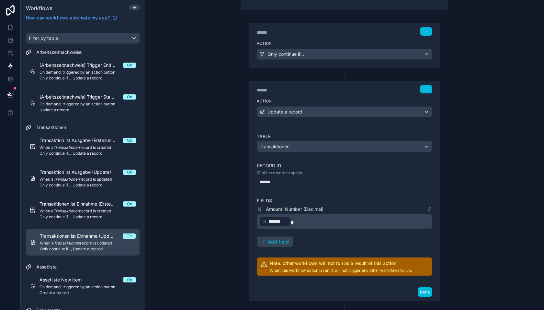
scroll to position [123, 0]
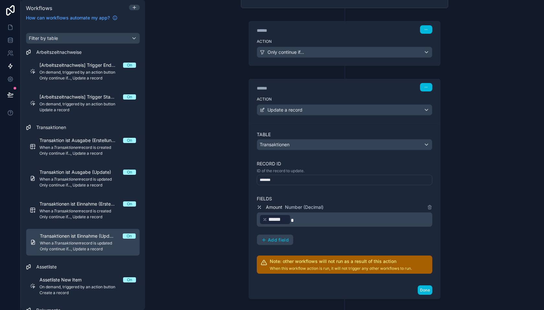
click at [305, 219] on p "﻿ ****** ﻿" at bounding box center [345, 219] width 172 height 12
click at [330, 240] on div "Amount Number (Decimal) * ****** ﻿ Add field" at bounding box center [344, 224] width 175 height 42
click at [423, 288] on button "Done" at bounding box center [425, 289] width 15 height 9
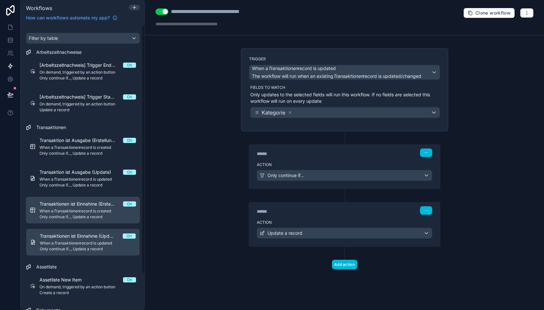
click at [91, 212] on span "When a Transaktionen record is created" at bounding box center [87, 210] width 96 height 5
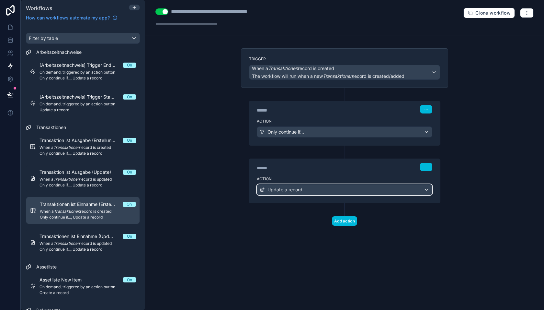
click at [323, 188] on div "Update a record" at bounding box center [344, 189] width 175 height 10
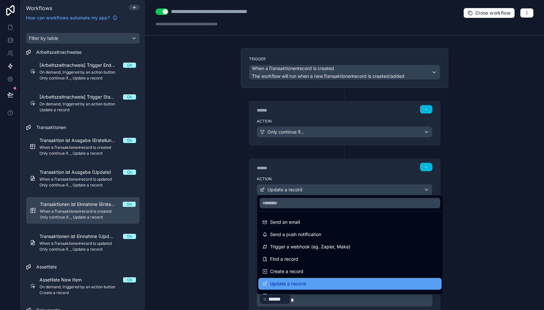
click at [303, 283] on span "Update a record" at bounding box center [288, 283] width 36 height 8
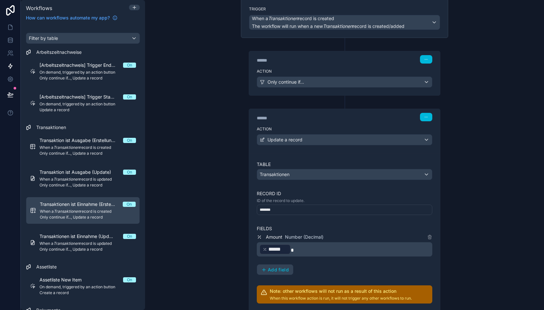
scroll to position [88, 0]
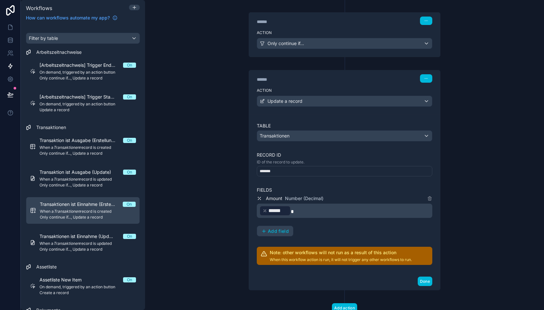
click at [296, 207] on p "﻿ ****** ﻿" at bounding box center [345, 211] width 172 height 12
click at [428, 279] on button "Done" at bounding box center [425, 280] width 15 height 9
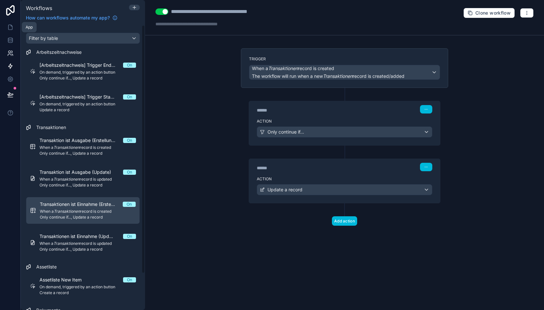
click at [10, 27] on icon at bounding box center [10, 27] width 6 height 6
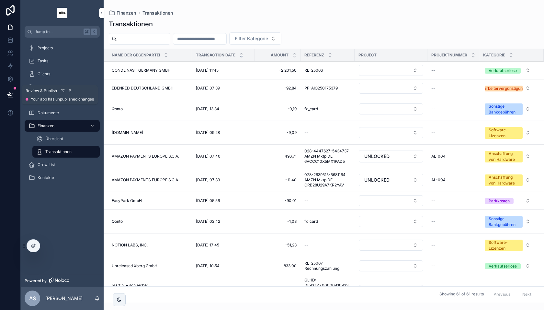
click at [12, 96] on icon at bounding box center [10, 94] width 6 height 6
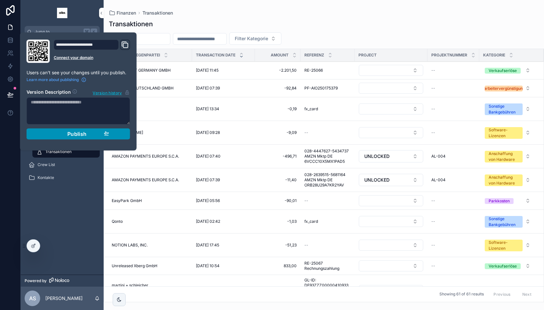
click at [51, 137] on button "Publish" at bounding box center [79, 133] width 104 height 11
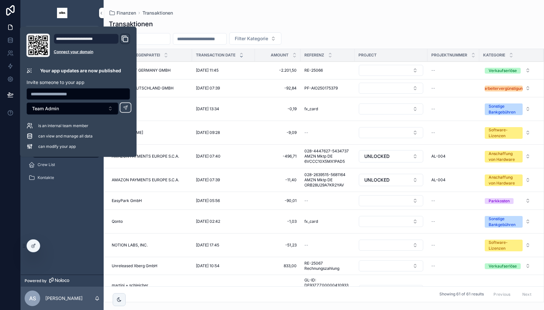
click at [57, 211] on div "Projects Tasks Clients Management Angebote Dokumente Finanzen Übersicht Transak…" at bounding box center [62, 156] width 83 height 237
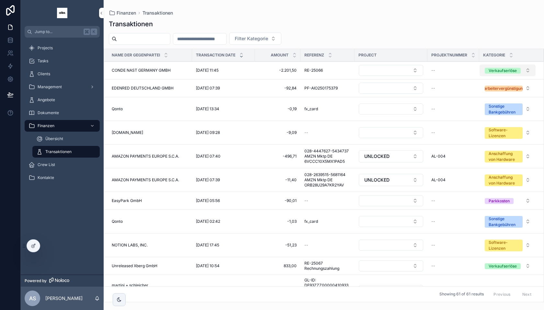
click at [491, 70] on div "Verkaufserlöse" at bounding box center [503, 71] width 28 height 6
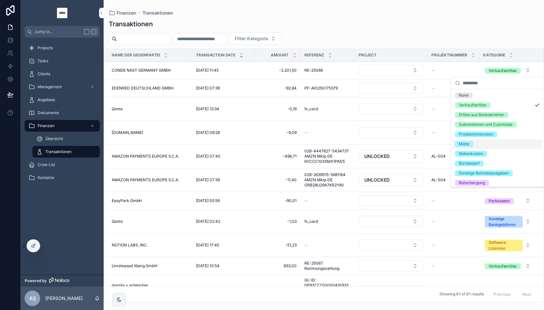
click at [472, 145] on span "Miete" at bounding box center [464, 144] width 18 height 6
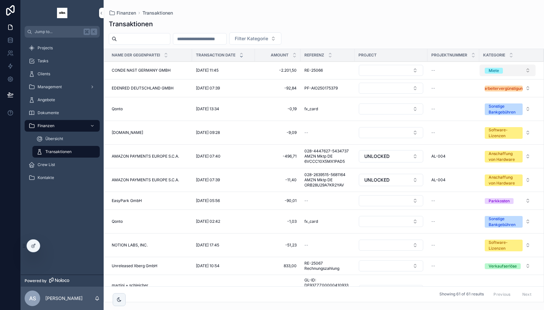
click at [491, 69] on div "Miete" at bounding box center [494, 71] width 10 height 6
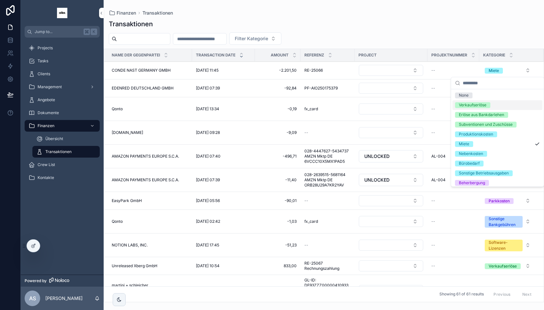
click at [479, 102] on div "Verkaufserlöse" at bounding box center [473, 105] width 28 height 6
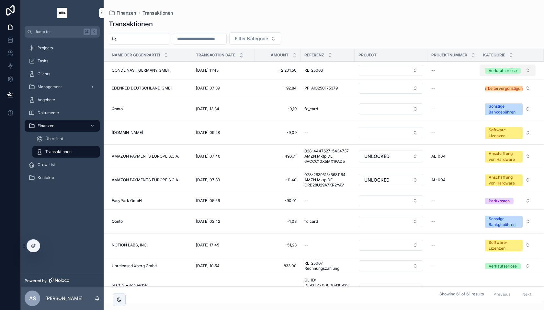
click at [502, 69] on div "Verkaufserlöse" at bounding box center [503, 71] width 28 height 6
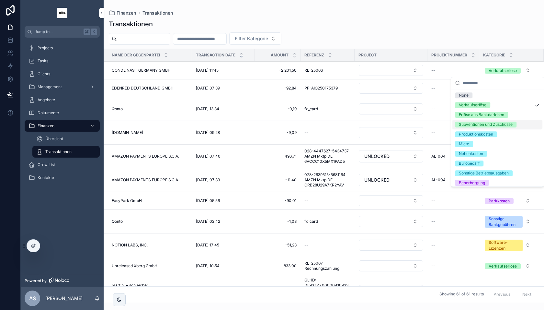
click at [347, 40] on div "Filter Kategorie" at bounding box center [324, 38] width 440 height 12
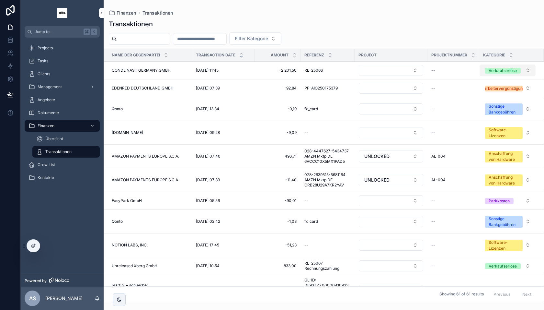
click at [495, 71] on div "Verkaufserlöse" at bounding box center [503, 71] width 28 height 6
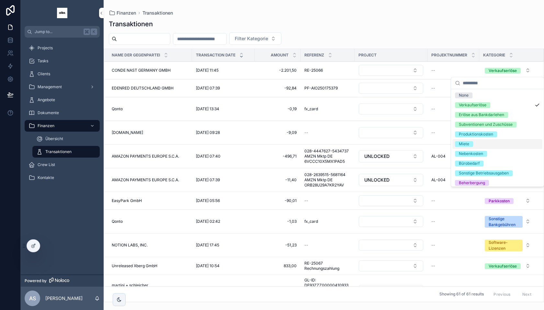
click at [476, 144] on div "Miete" at bounding box center [497, 144] width 90 height 10
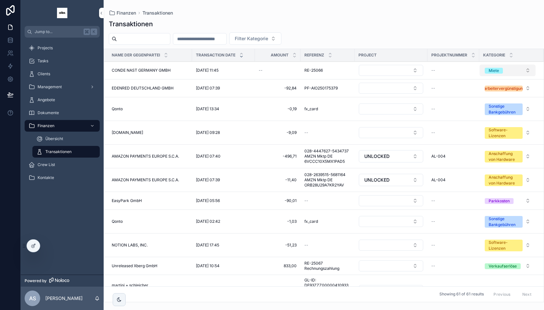
click at [502, 69] on span "Miete" at bounding box center [494, 71] width 18 height 6
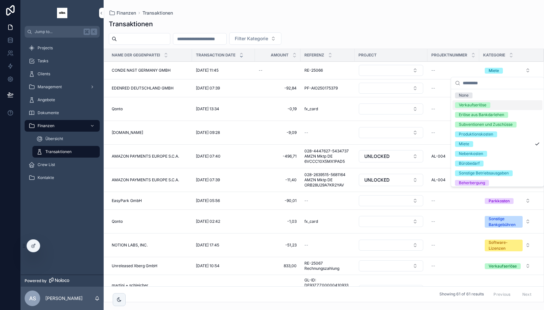
click at [489, 104] on span "Verkaufserlöse" at bounding box center [472, 105] width 35 height 6
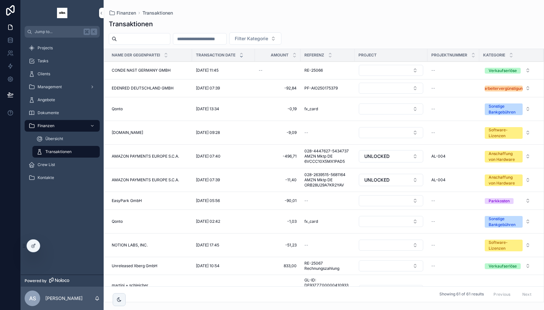
click at [279, 70] on div "--" at bounding box center [278, 70] width 38 height 5
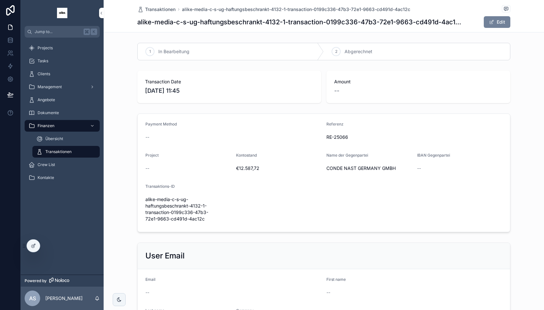
click at [496, 20] on button "Edit" at bounding box center [497, 22] width 27 height 12
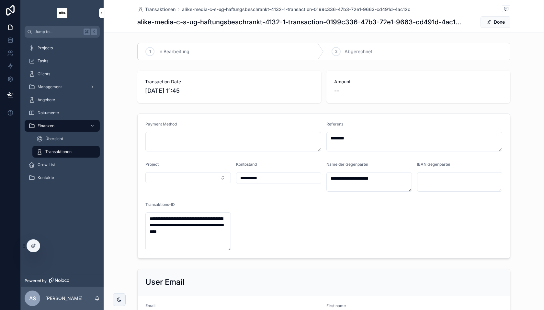
click at [256, 176] on input "**********" at bounding box center [278, 177] width 85 height 9
click at [275, 164] on div "Kontostand" at bounding box center [278, 166] width 85 height 8
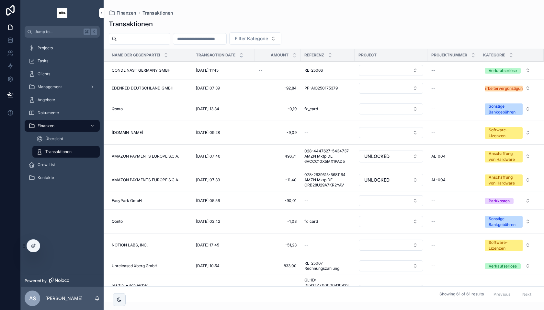
click at [337, 69] on div "RE-25066 RE-25066" at bounding box center [327, 70] width 46 height 5
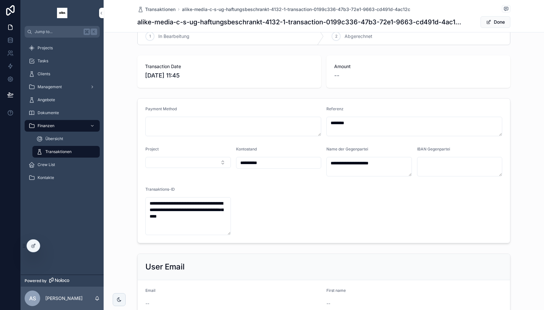
scroll to position [13, 0]
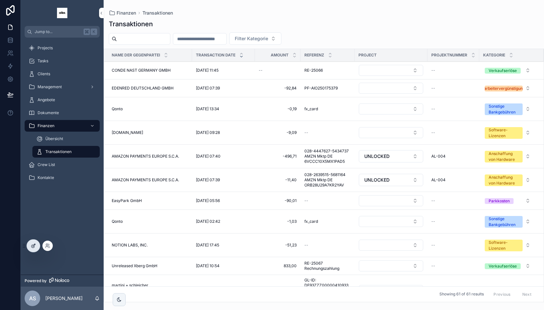
click at [35, 243] on icon at bounding box center [33, 245] width 5 height 5
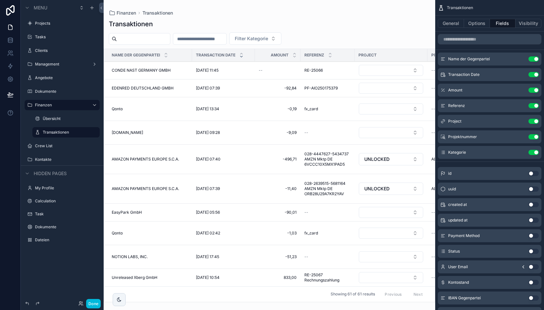
click at [235, 96] on div "scrollable content" at bounding box center [270, 155] width 332 height 310
click at [241, 101] on td "[DATE] 13:34 [DATE] 13:34" at bounding box center [223, 109] width 63 height 24
click at [520, 90] on icon "scrollable content" at bounding box center [521, 89] width 3 height 3
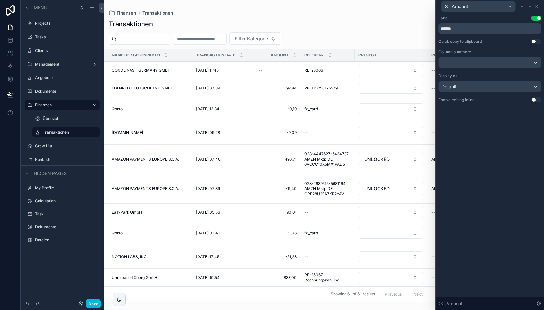
click at [535, 100] on button "Use setting" at bounding box center [536, 99] width 10 height 5
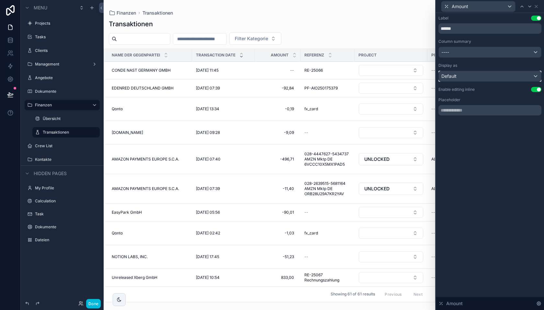
click at [472, 76] on div "Default" at bounding box center [490, 76] width 102 height 10
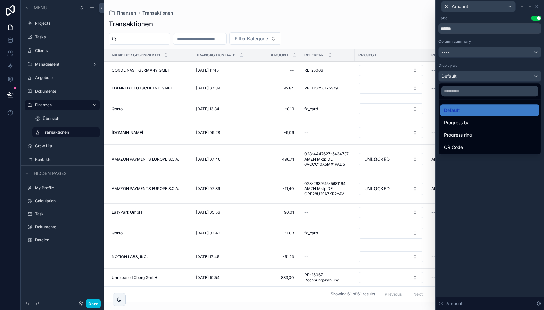
click at [471, 76] on div at bounding box center [490, 155] width 108 height 310
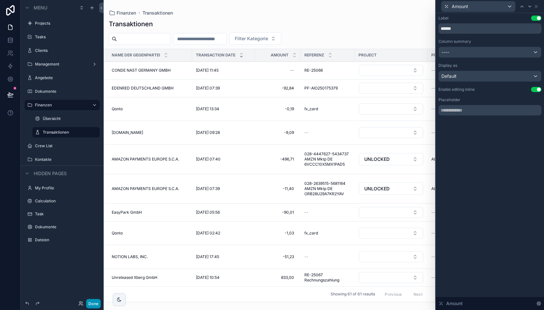
click at [92, 307] on button "Done" at bounding box center [93, 303] width 15 height 9
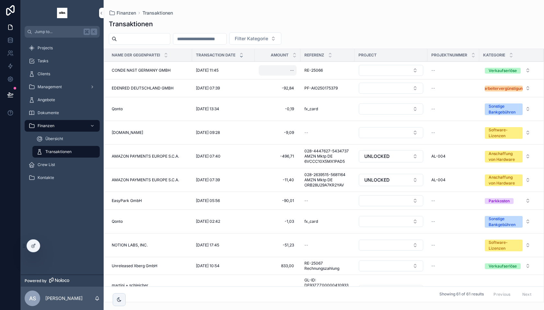
click at [285, 70] on div "--" at bounding box center [278, 70] width 38 height 10
type input "*******"
click at [370, 78] on icon "scrollable content" at bounding box center [369, 78] width 5 height 5
